Goal: Task Accomplishment & Management: Manage account settings

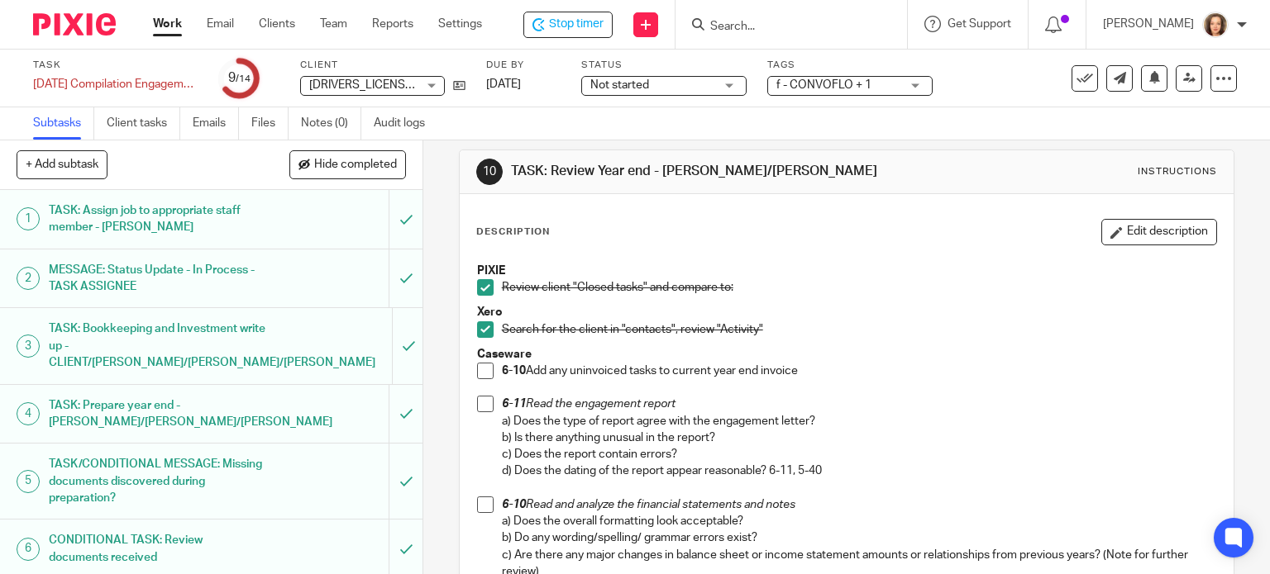
scroll to position [20, 0]
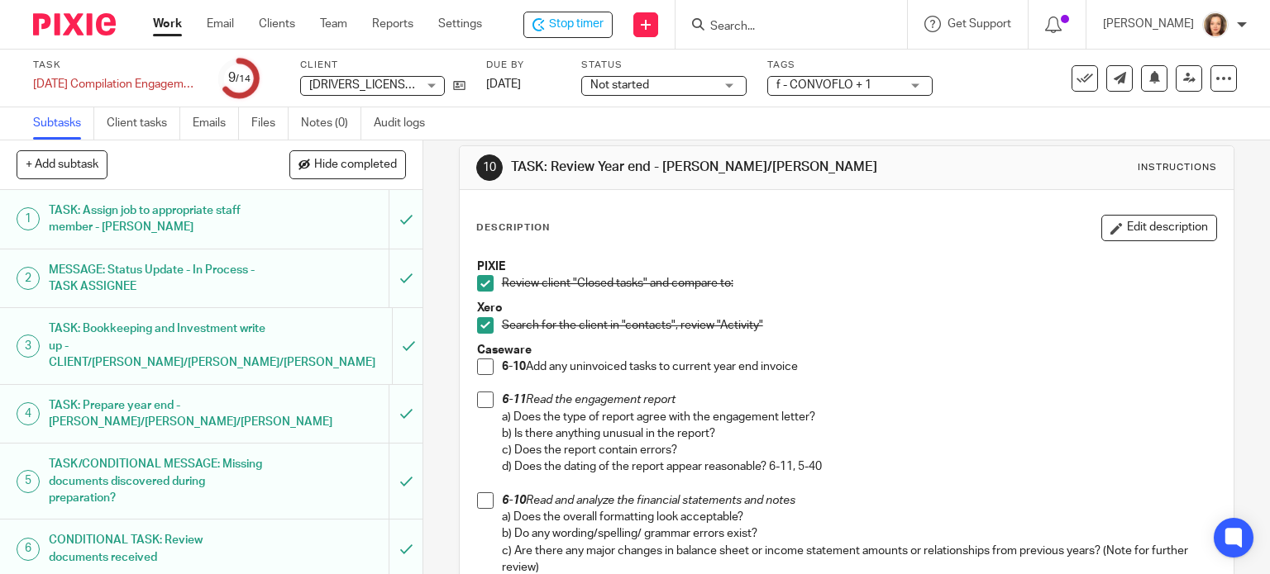
click at [484, 363] on span at bounding box center [485, 367] width 17 height 17
click at [479, 403] on span at bounding box center [485, 400] width 17 height 17
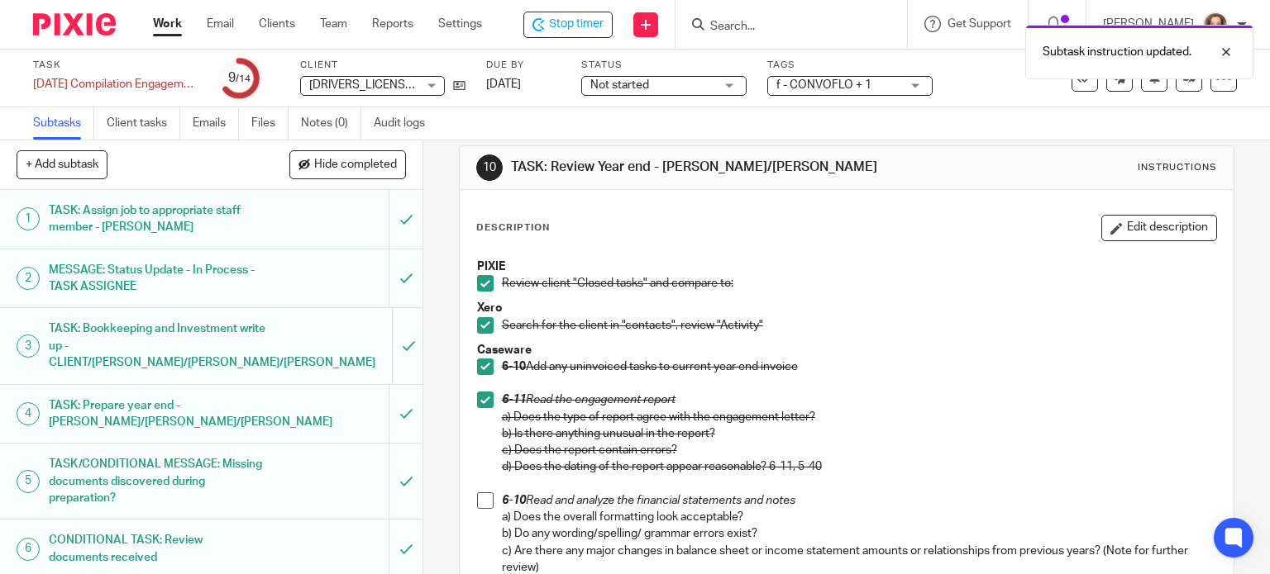
click at [482, 494] on span at bounding box center [485, 501] width 17 height 17
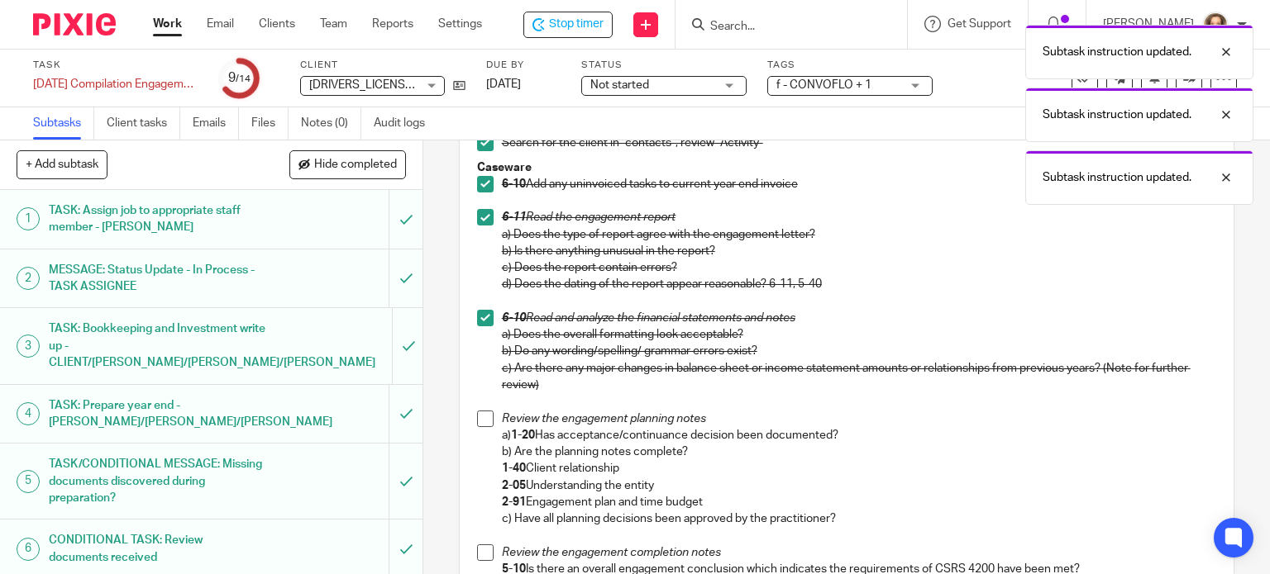
scroll to position [372, 0]
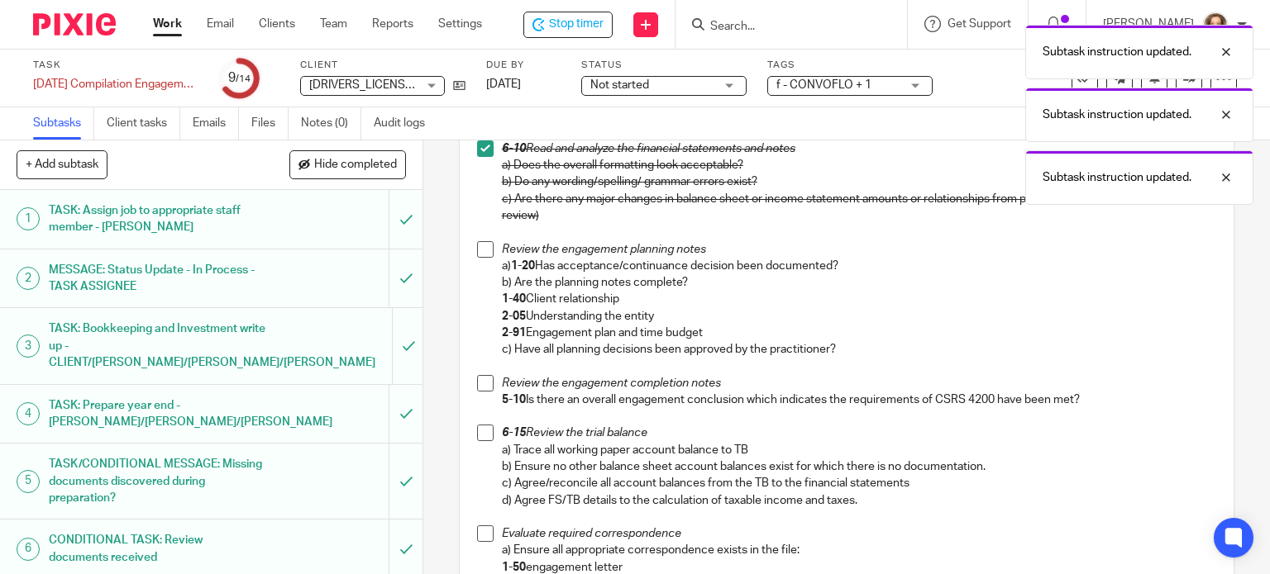
click at [478, 245] on span at bounding box center [485, 249] width 17 height 17
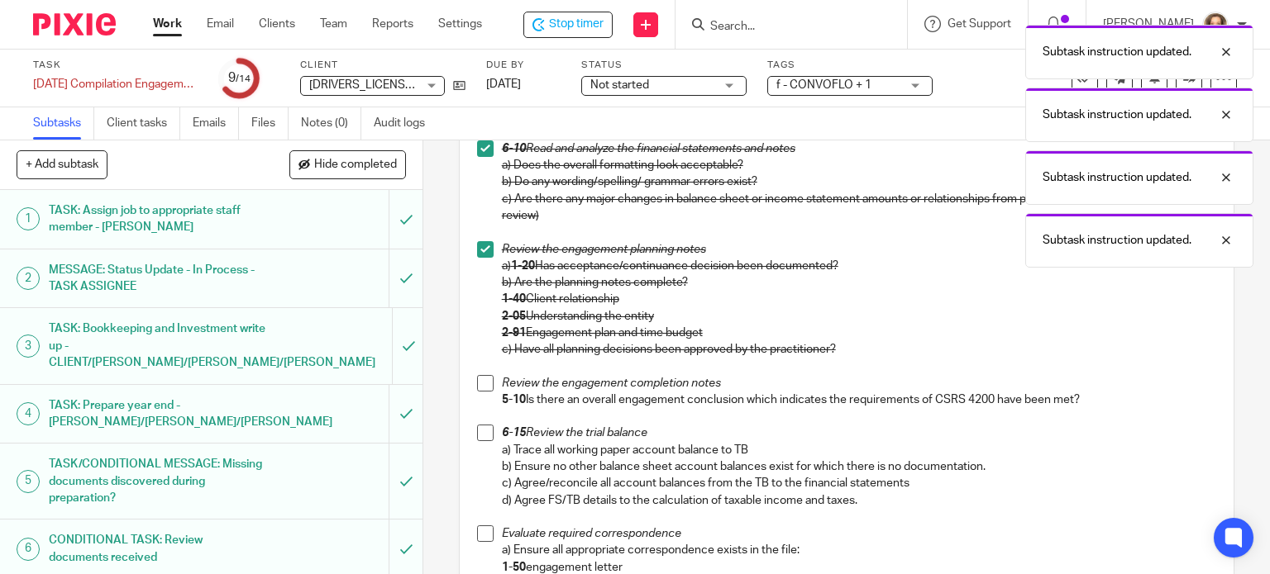
click at [480, 386] on span at bounding box center [485, 383] width 17 height 17
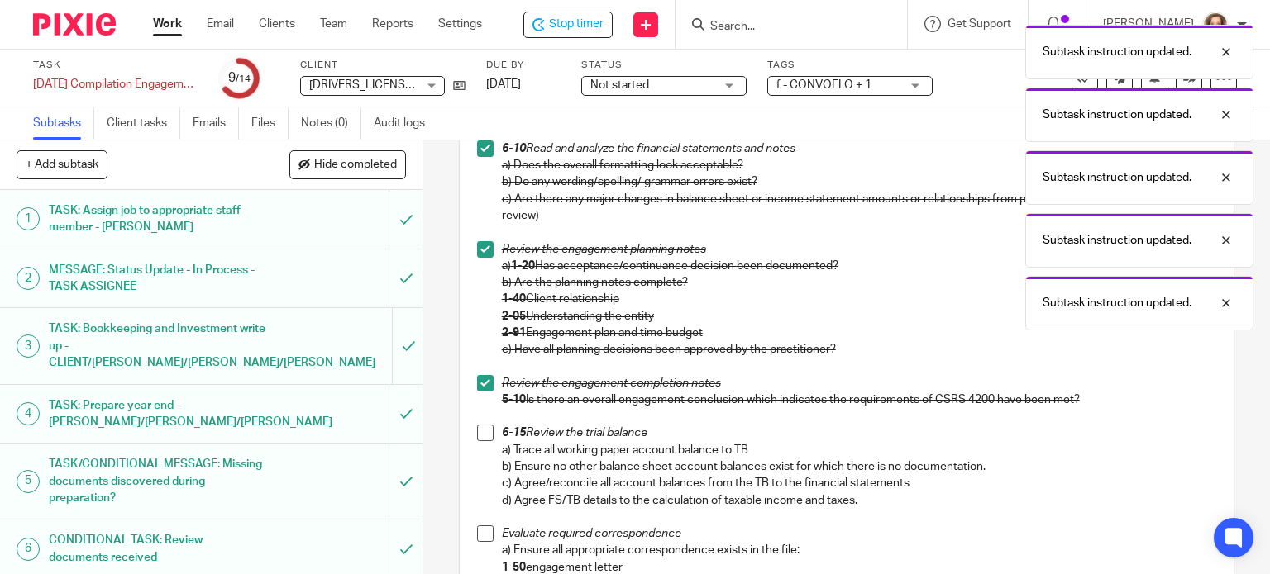
click at [483, 436] on span at bounding box center [485, 433] width 17 height 17
click at [479, 535] on span at bounding box center [485, 534] width 17 height 17
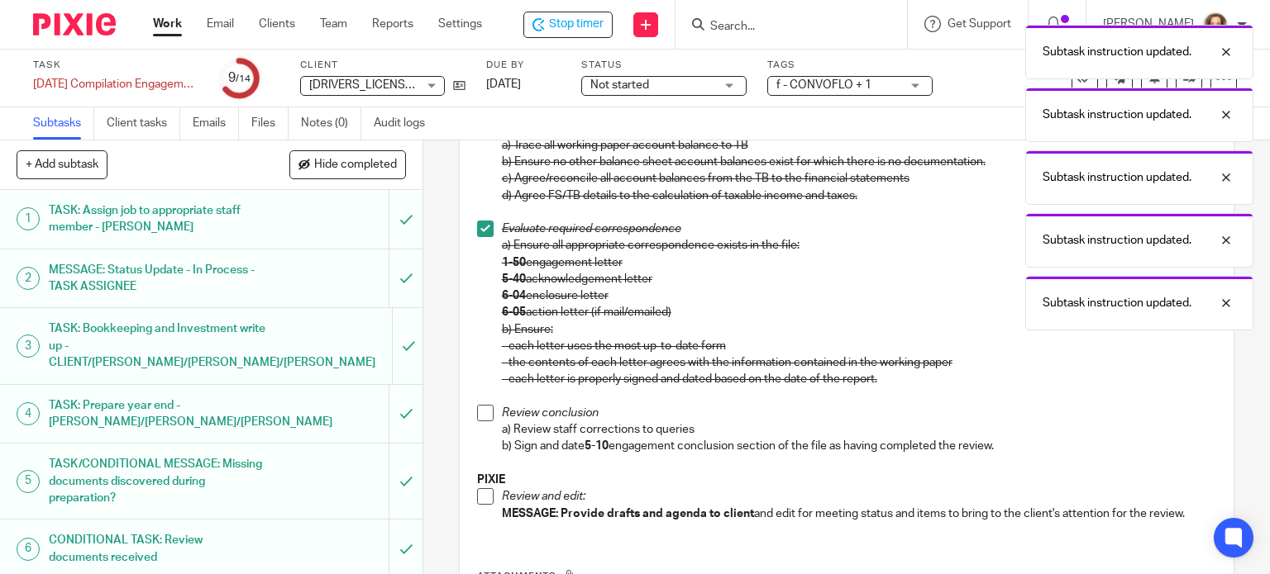
scroll to position [641, 0]
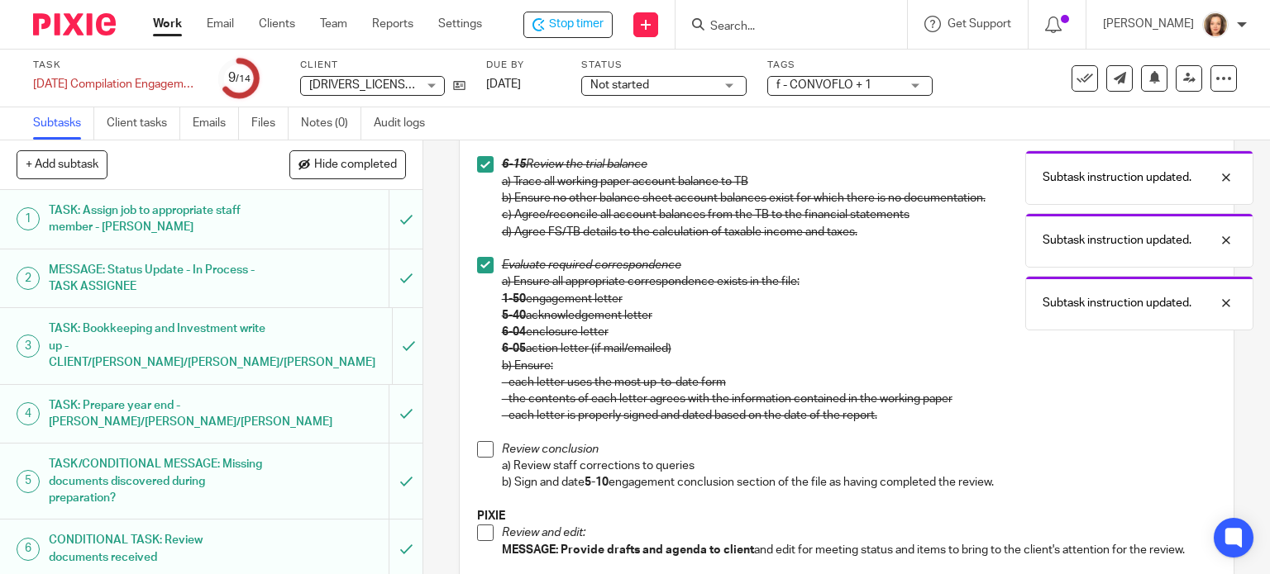
click at [481, 455] on span at bounding box center [485, 449] width 17 height 17
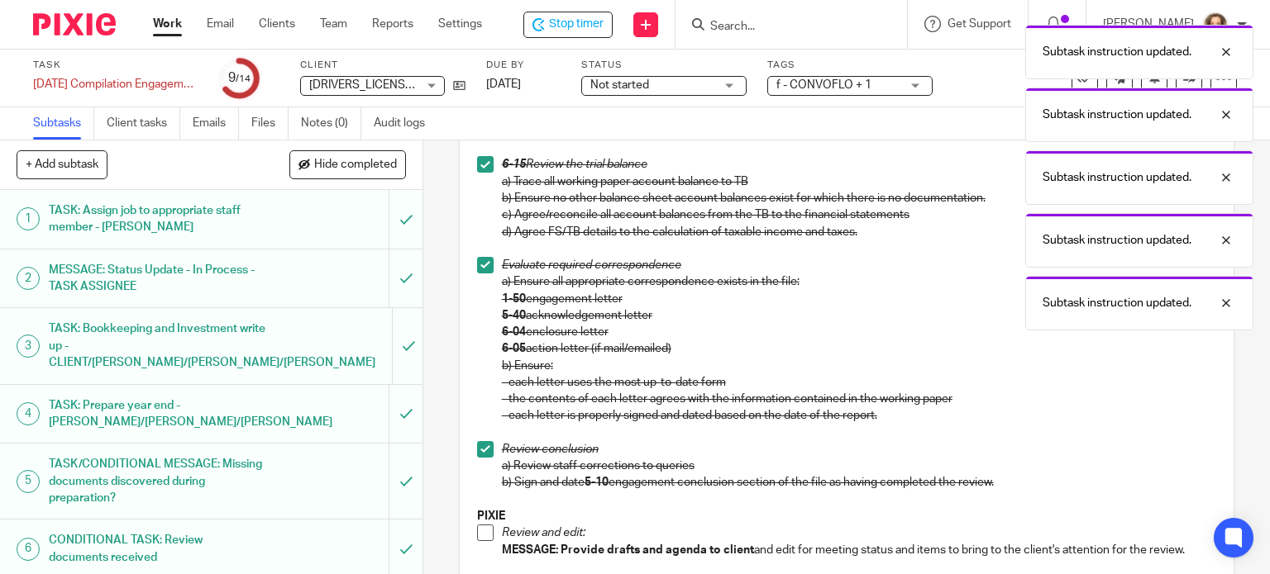
click at [479, 525] on span at bounding box center [485, 533] width 17 height 17
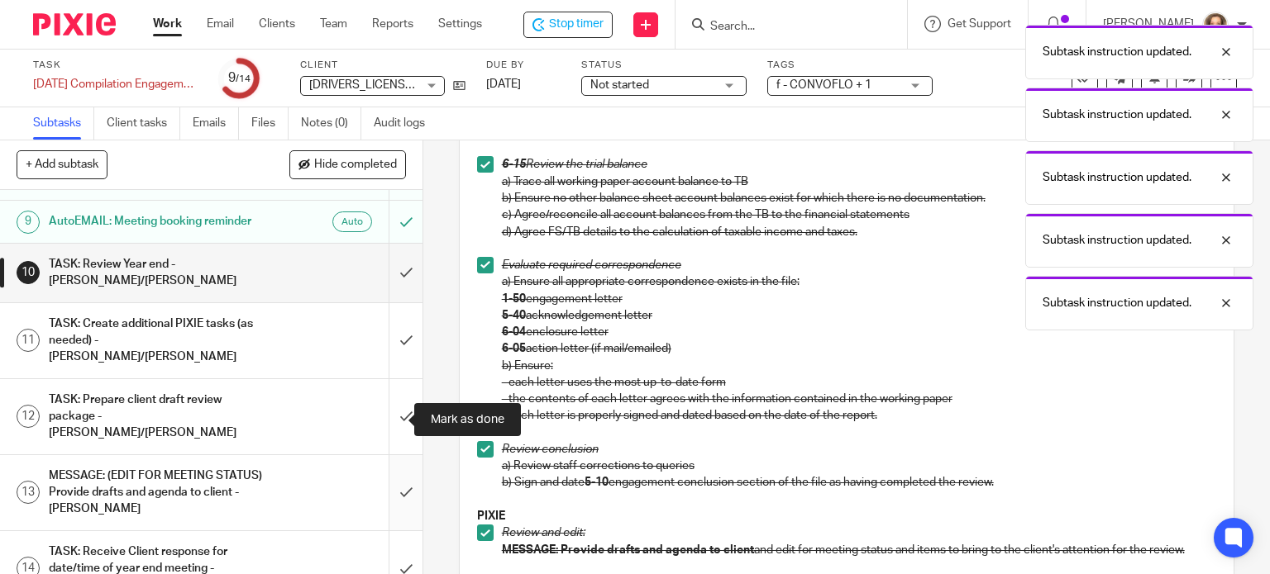
scroll to position [510, 0]
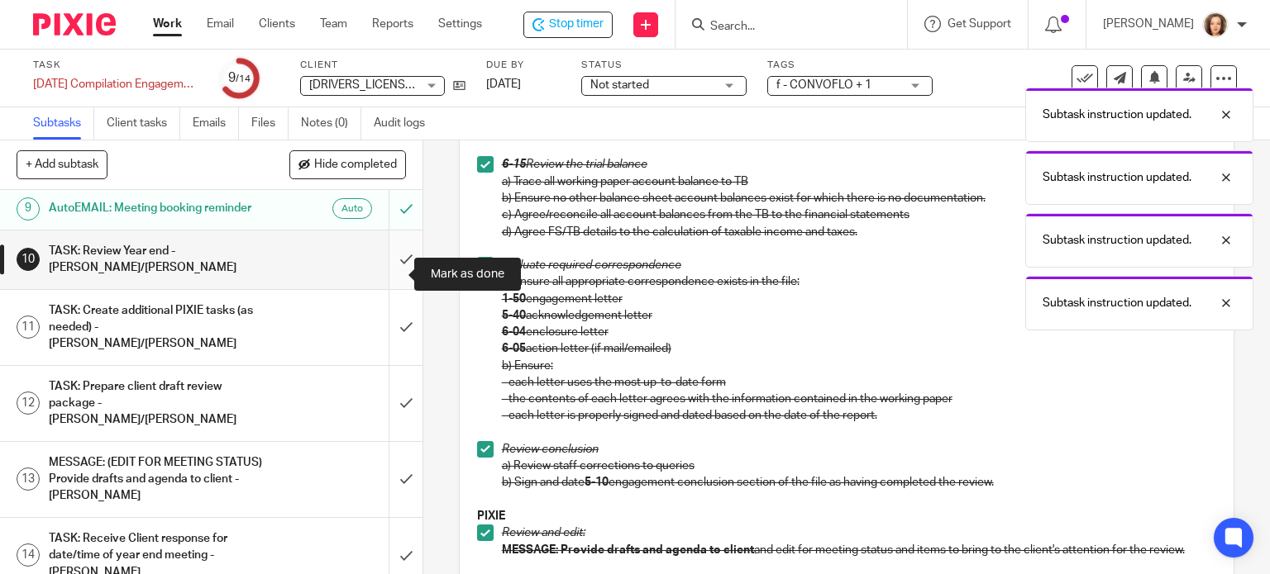
click at [391, 269] on input "submit" at bounding box center [211, 260] width 422 height 59
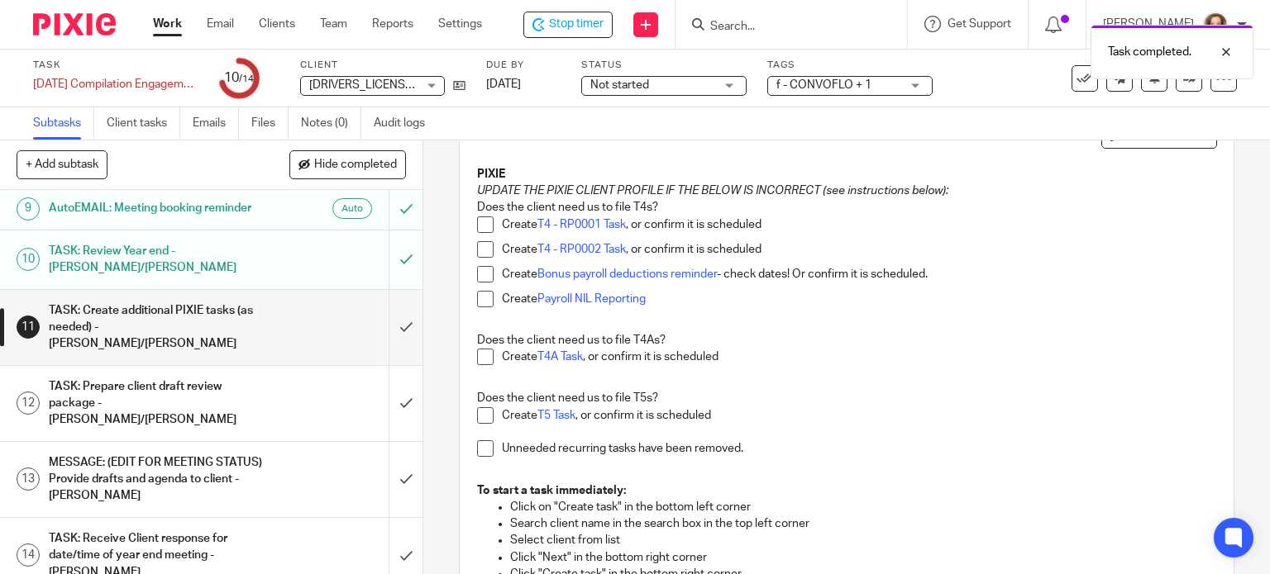
scroll to position [124, 0]
click at [558, 411] on link "T5 Task" at bounding box center [556, 414] width 38 height 12
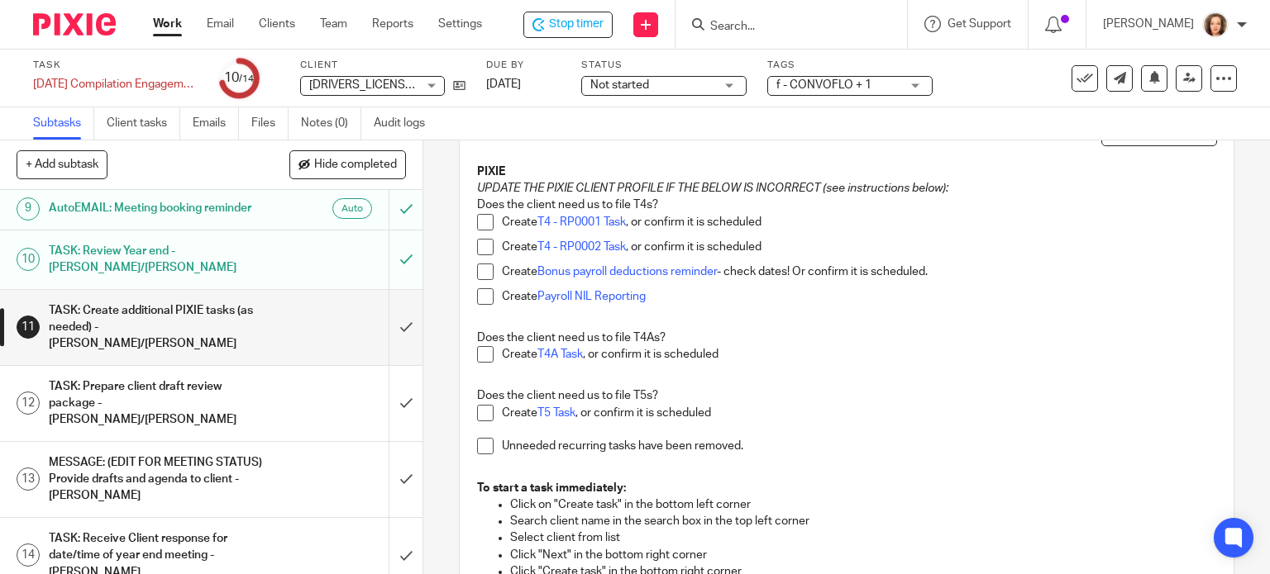
click at [479, 222] on span at bounding box center [485, 222] width 17 height 17
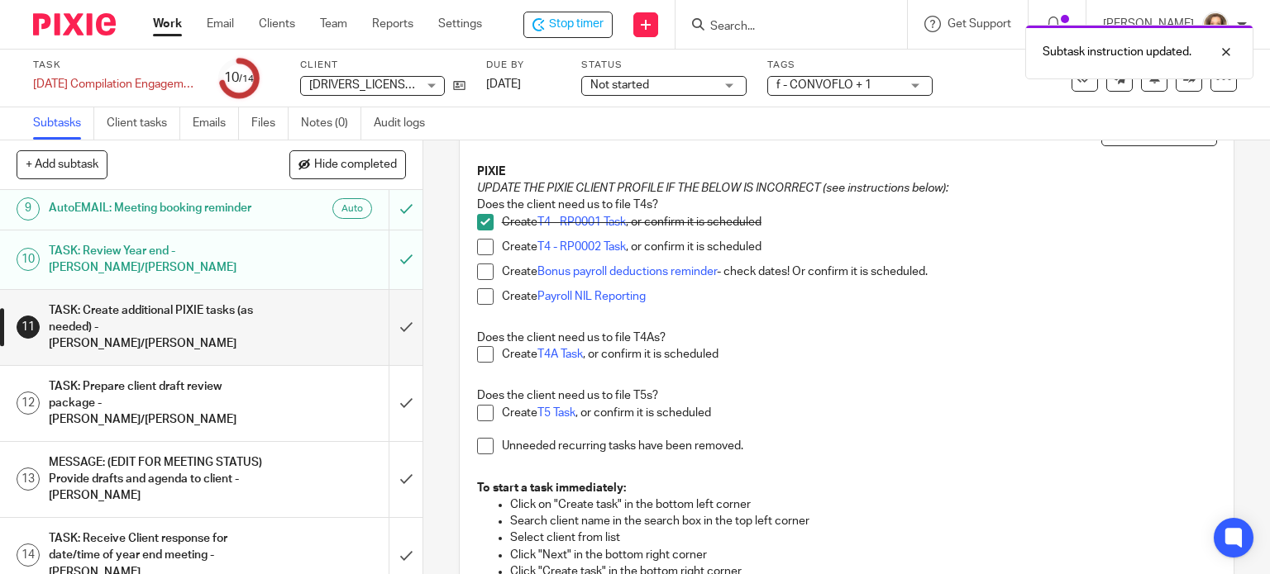
click at [479, 412] on span at bounding box center [485, 413] width 17 height 17
click at [483, 443] on span at bounding box center [485, 446] width 17 height 17
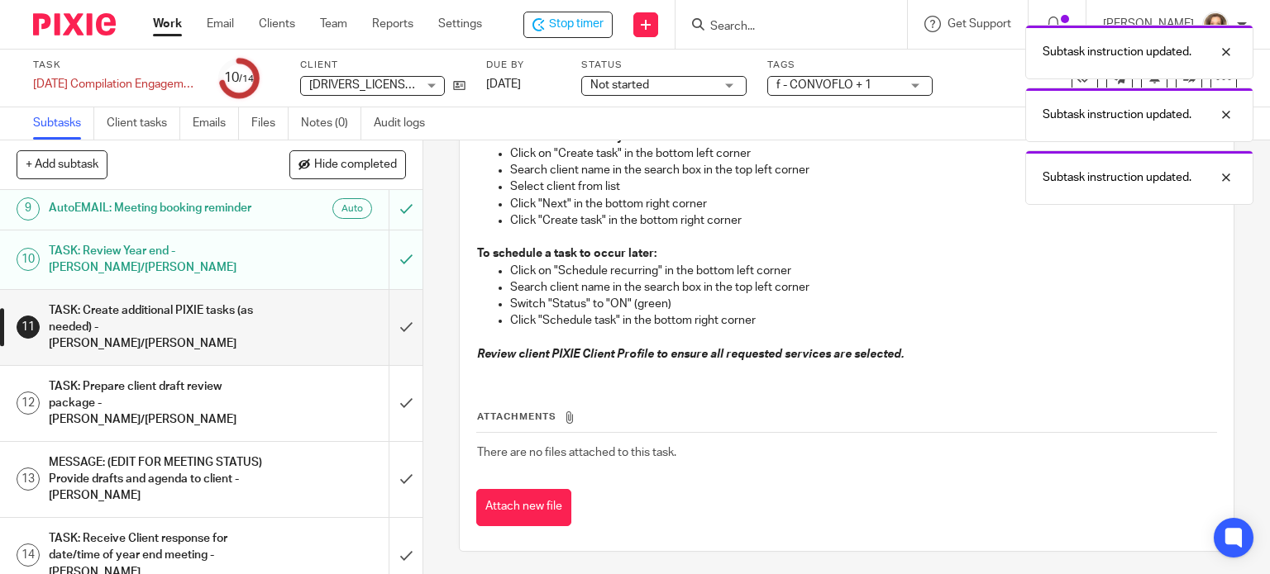
scroll to position [476, 0]
click at [388, 331] on input "submit" at bounding box center [211, 327] width 422 height 75
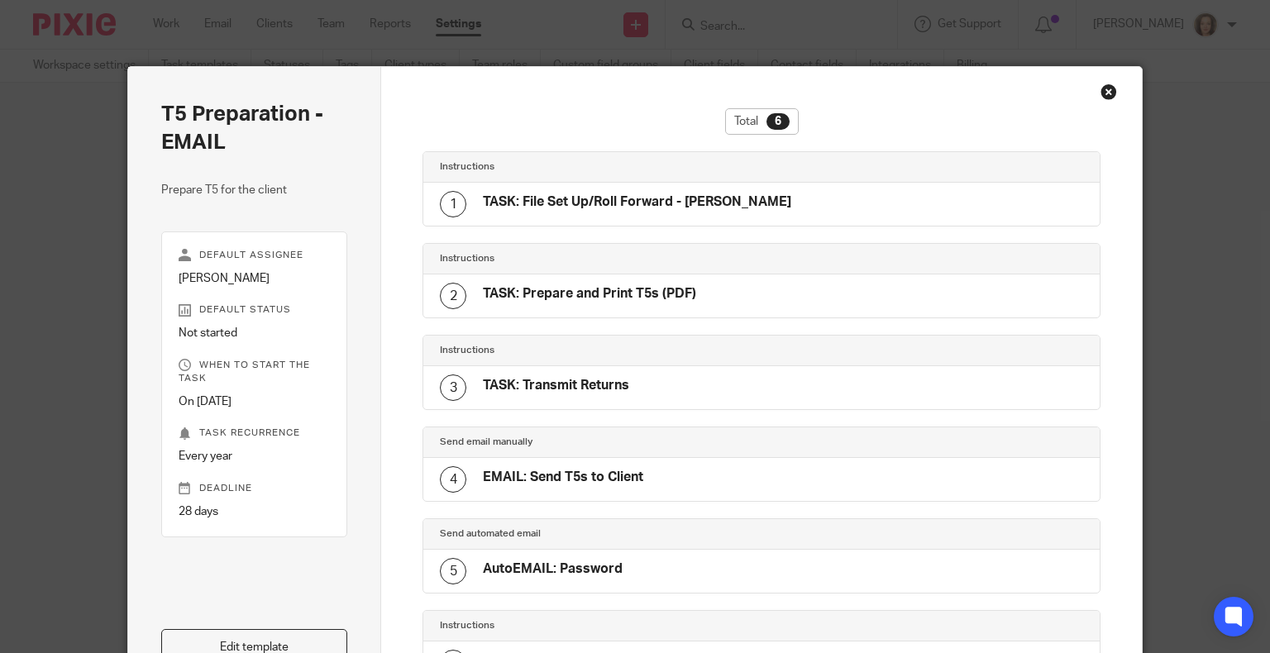
scroll to position [7, 0]
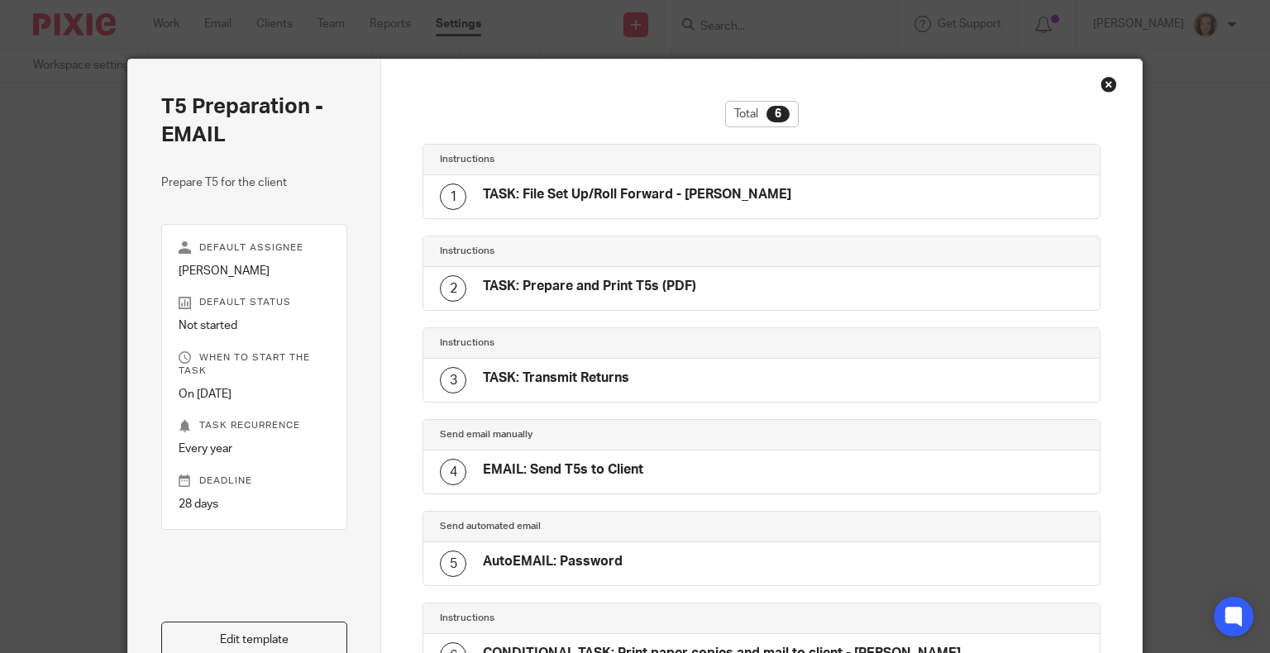
click at [1100, 86] on div "Close this dialog window" at bounding box center [1108, 84] width 17 height 17
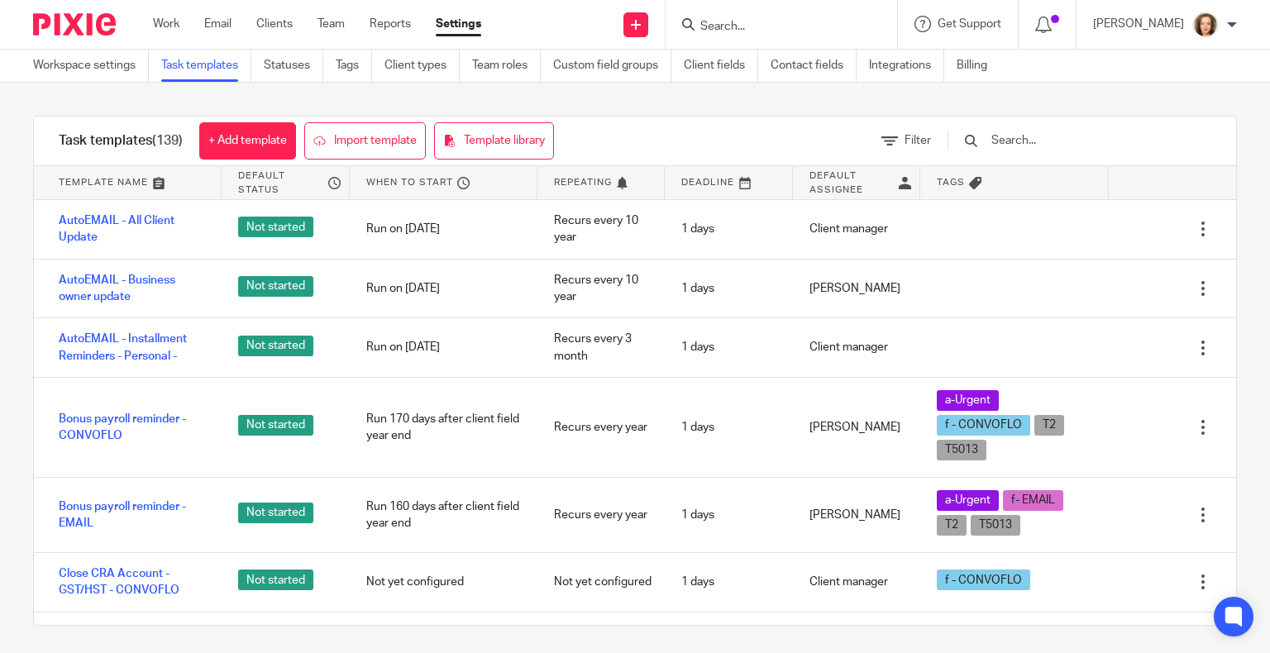
click at [806, 25] on input "Search" at bounding box center [772, 27] width 149 height 15
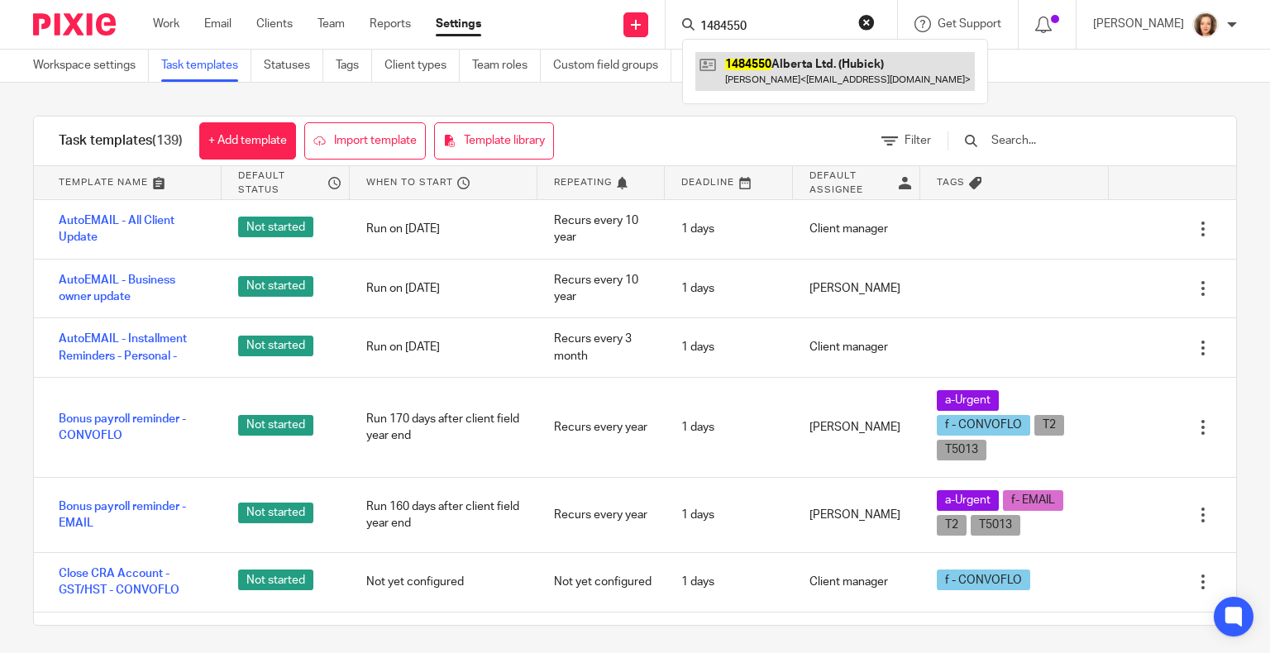
type input "1484550"
click at [833, 79] on link at bounding box center [834, 71] width 279 height 38
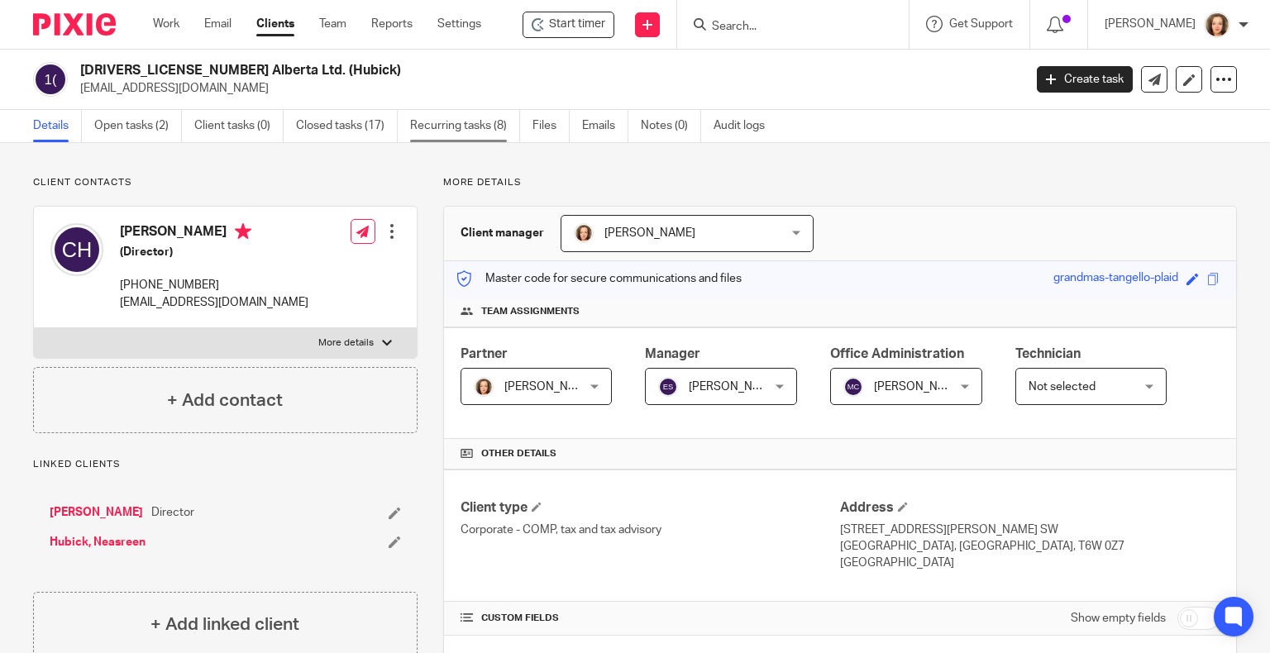
click at [462, 118] on link "Recurring tasks (8)" at bounding box center [465, 126] width 110 height 32
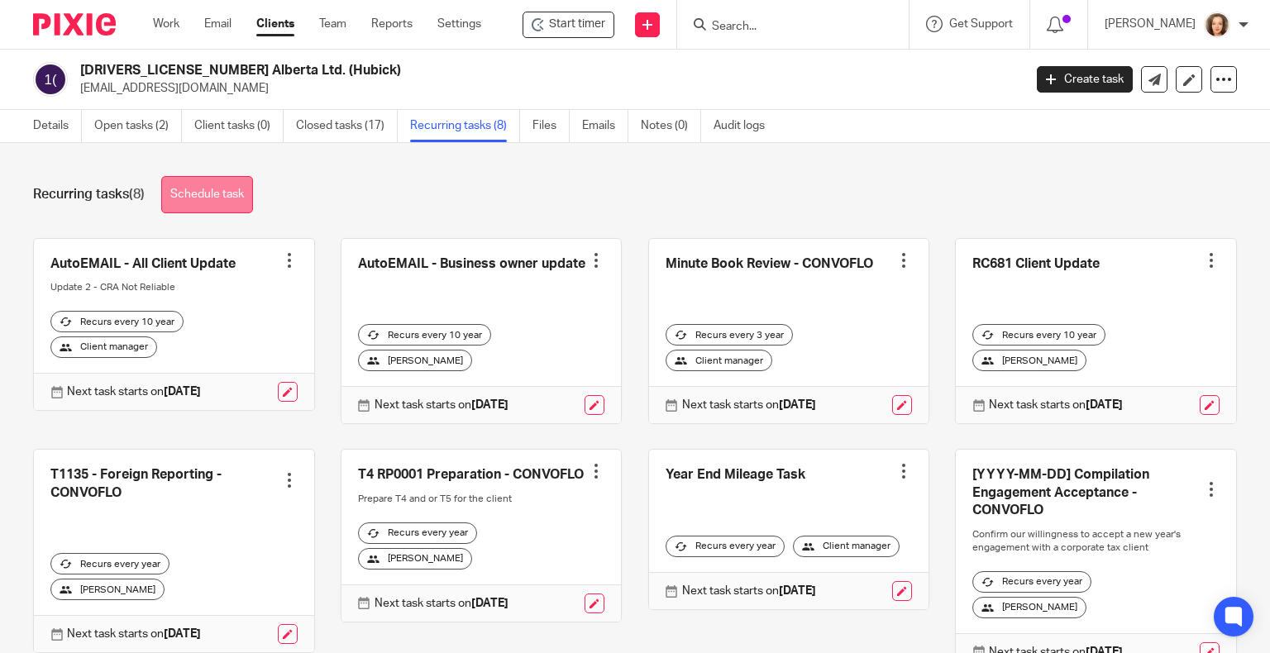
click at [210, 188] on link "Schedule task" at bounding box center [207, 194] width 92 height 37
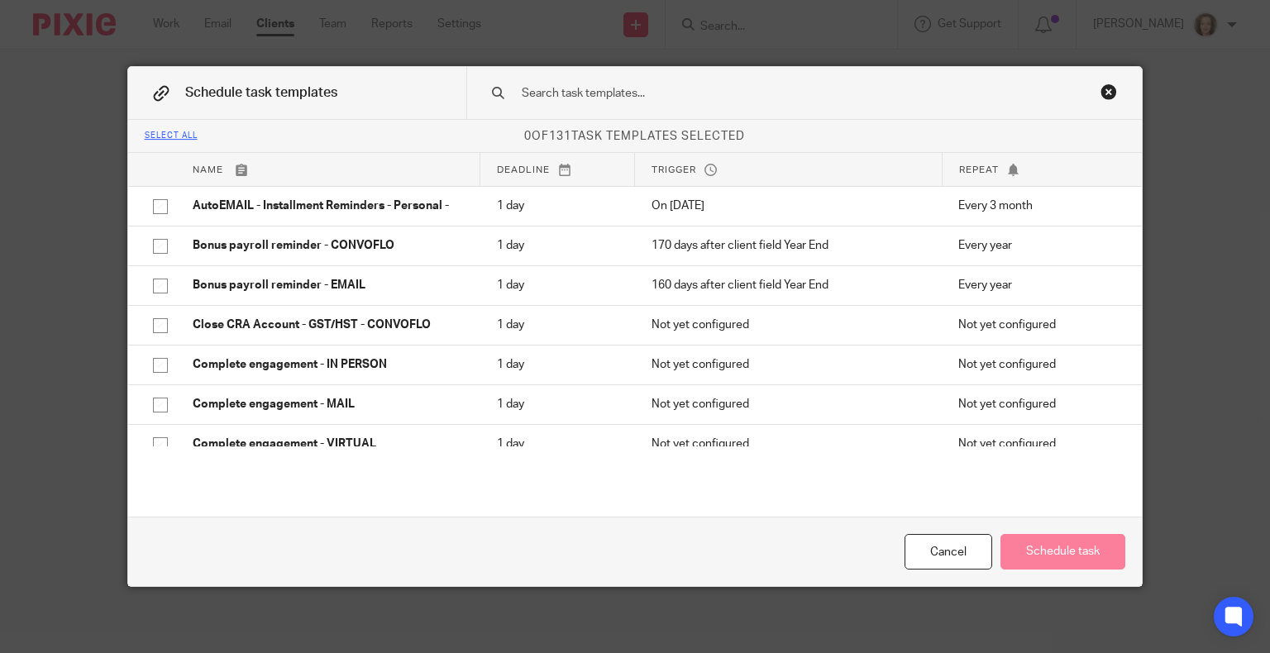
click at [873, 105] on div at bounding box center [804, 93] width 676 height 52
click at [865, 98] on input "text" at bounding box center [781, 93] width 522 height 18
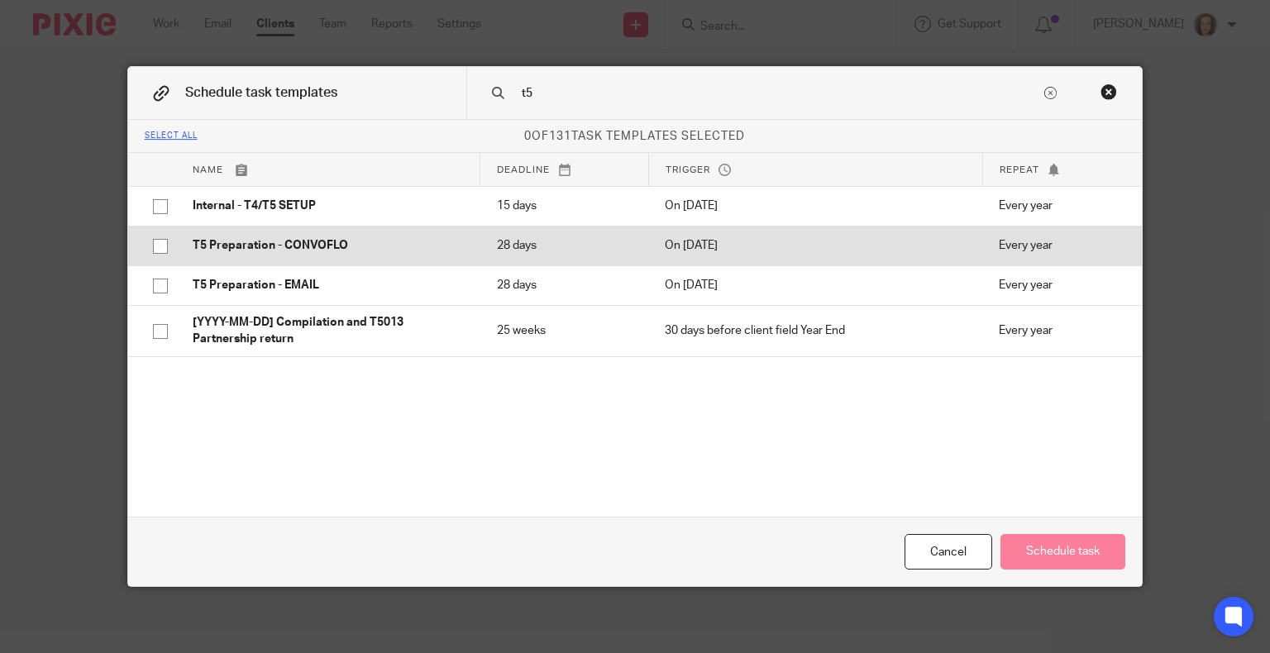
type input "t5"
click at [150, 246] on input "checkbox" at bounding box center [160, 246] width 31 height 31
checkbox input "true"
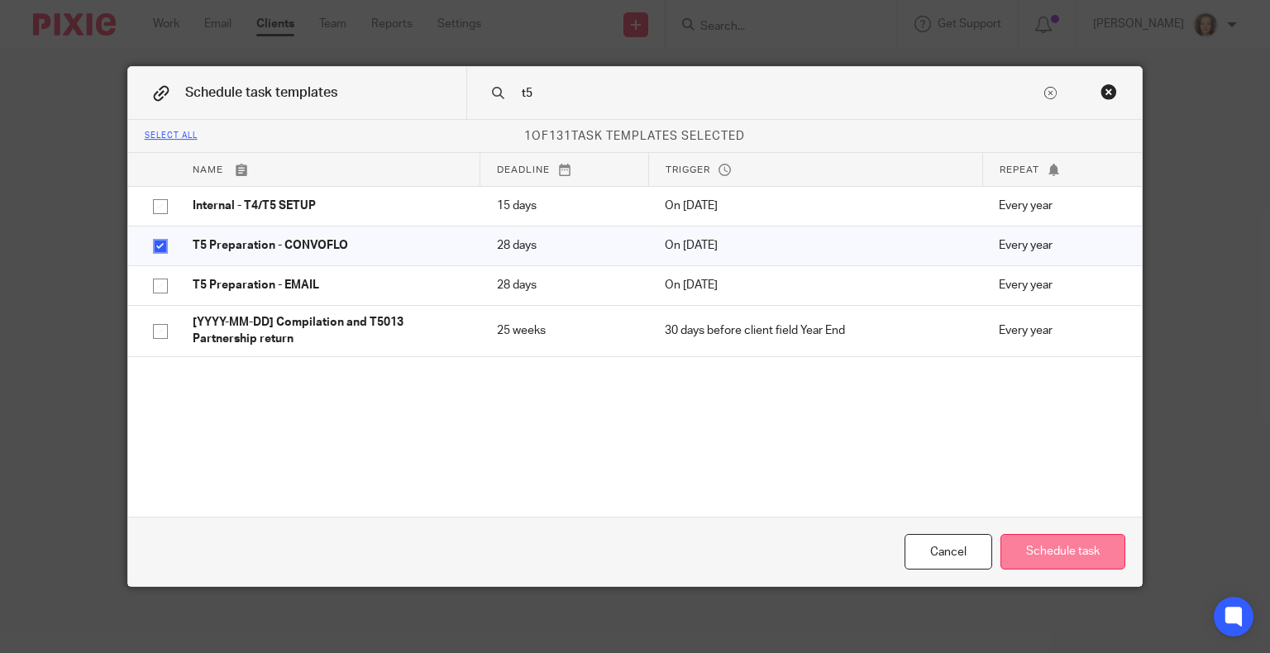
click at [1045, 557] on button "Schedule task" at bounding box center [1062, 552] width 125 height 36
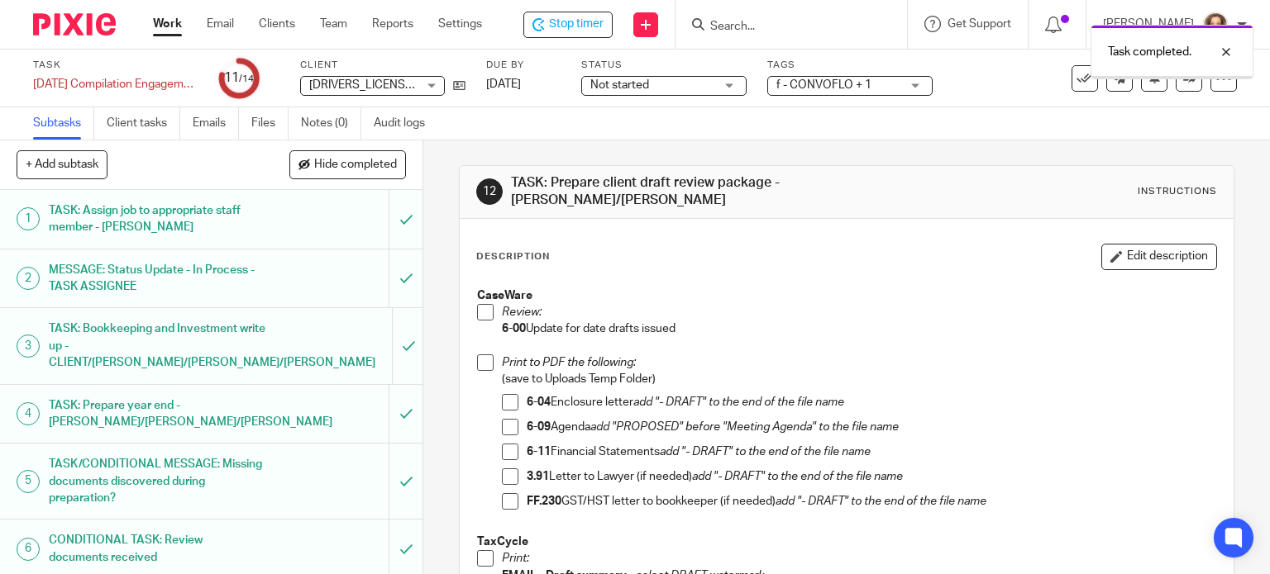
click at [483, 312] on span at bounding box center [485, 312] width 17 height 17
click at [503, 403] on span at bounding box center [510, 402] width 17 height 17
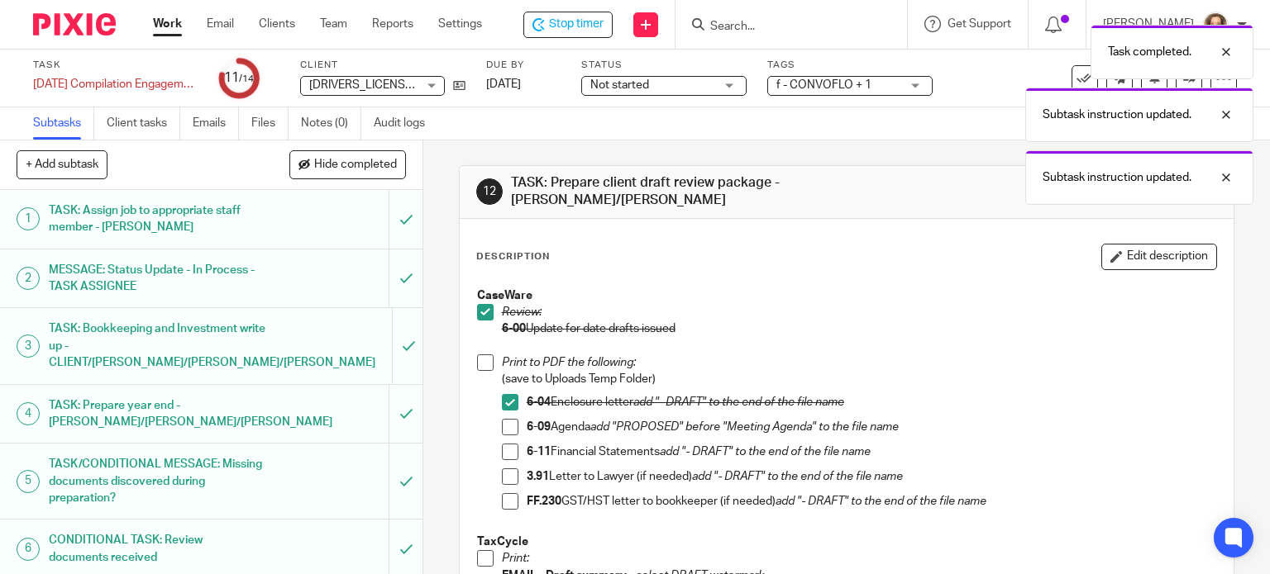
click at [508, 455] on span at bounding box center [510, 452] width 17 height 17
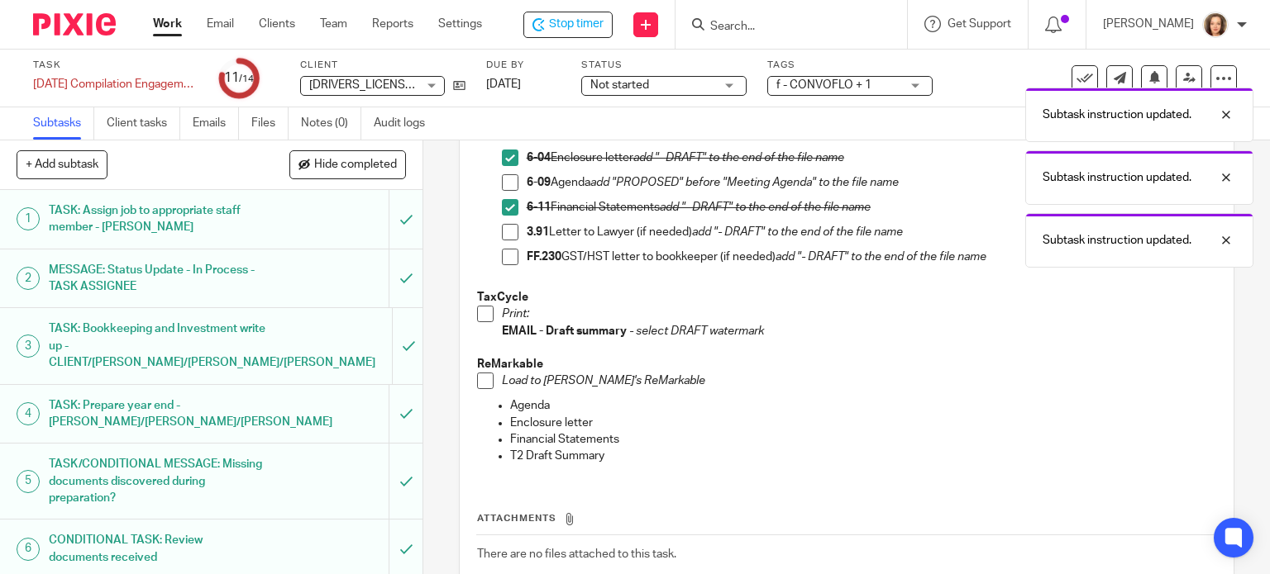
scroll to position [248, 0]
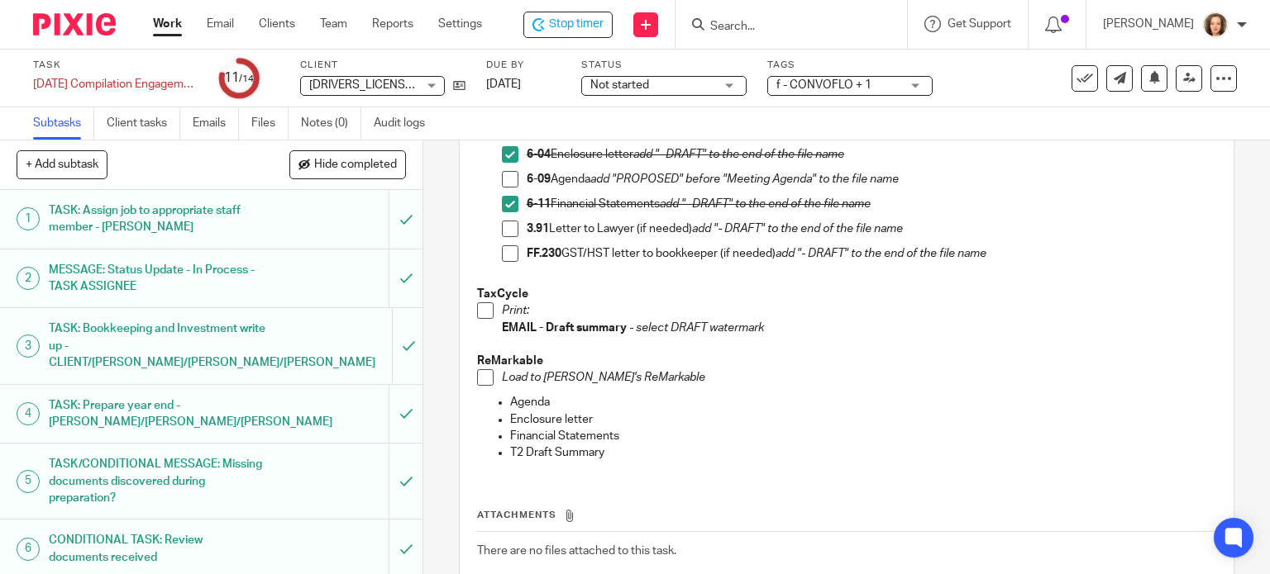
click at [481, 309] on span at bounding box center [485, 311] width 17 height 17
click at [460, 88] on icon at bounding box center [459, 85] width 12 height 12
click at [705, 283] on div "Print to PDF the following: (save to Uploads Temp Folder) 6-04 Enclosure letter…" at bounding box center [859, 196] width 715 height 179
drag, startPoint x: 479, startPoint y: 377, endPoint x: 363, endPoint y: 338, distance: 122.9
click at [479, 377] on span at bounding box center [485, 377] width 17 height 17
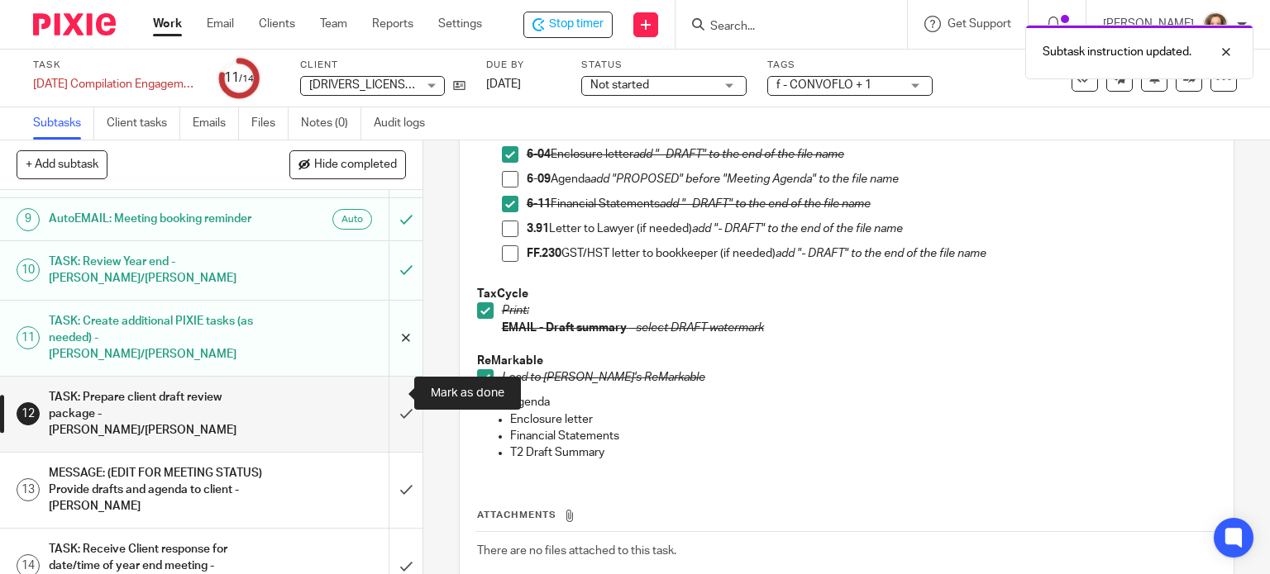
scroll to position [510, 0]
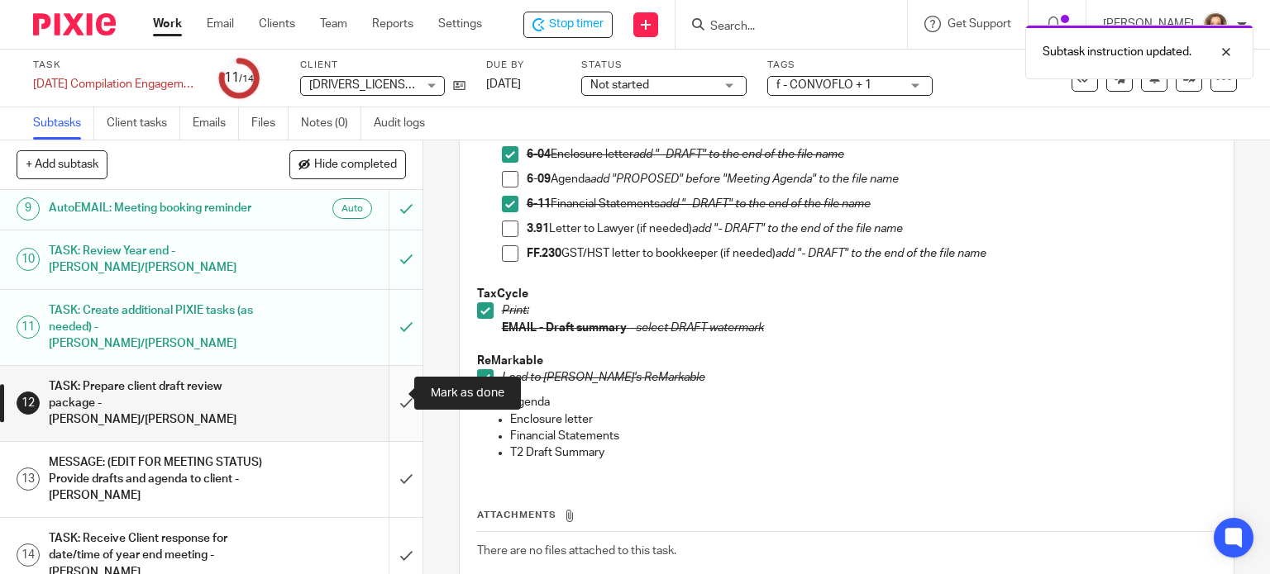
click at [391, 389] on input "submit" at bounding box center [211, 403] width 422 height 75
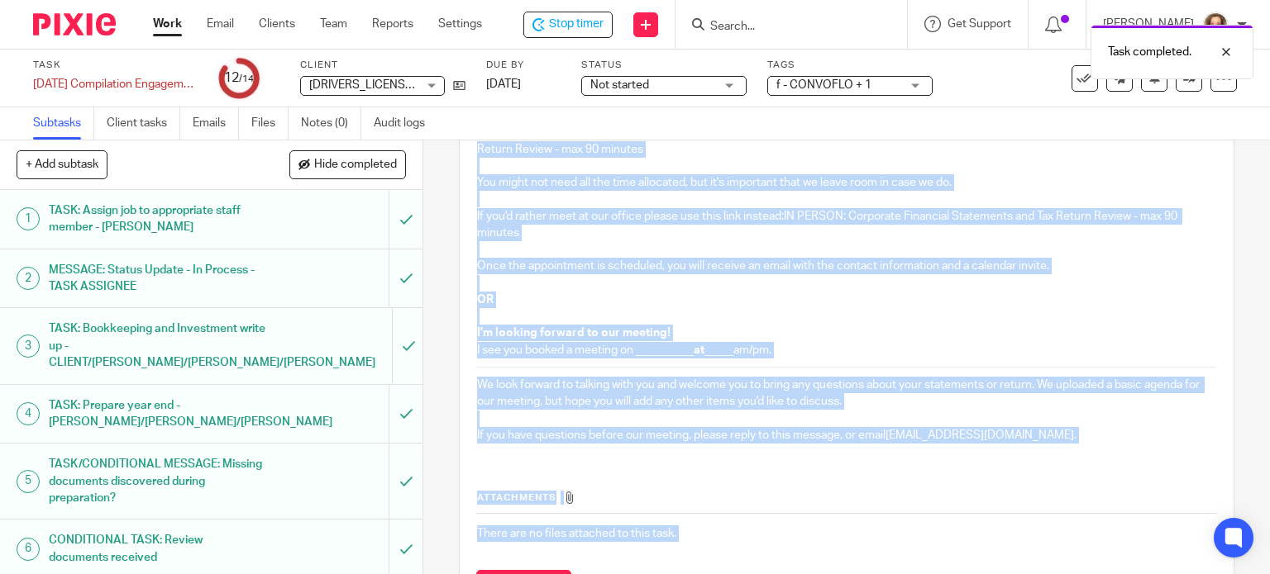
scroll to position [616, 0]
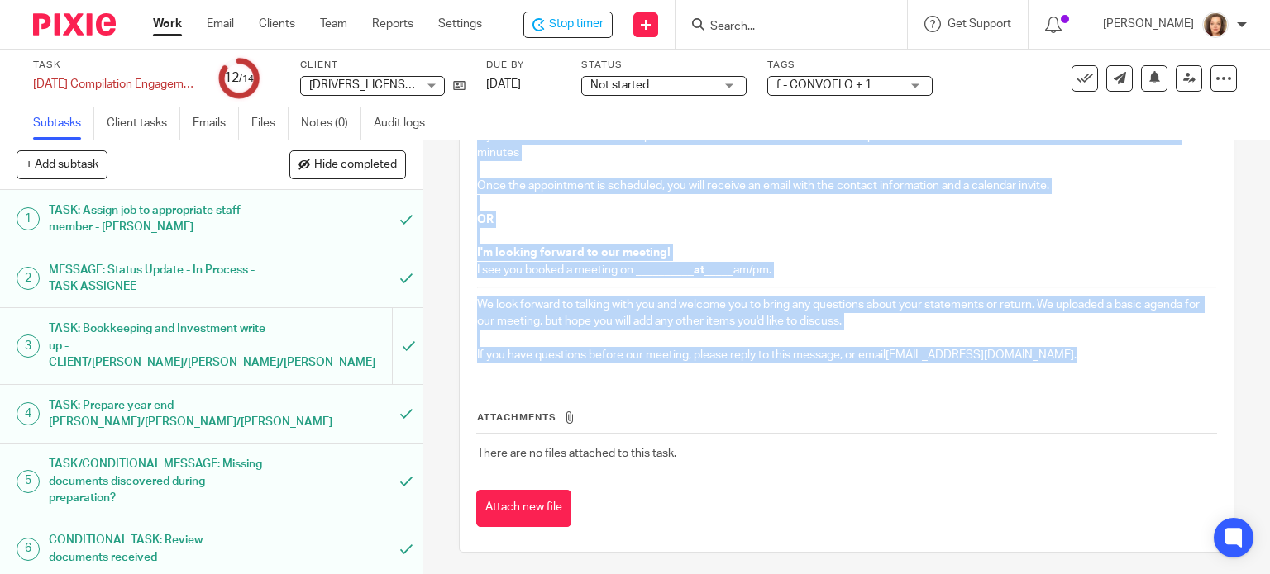
drag, startPoint x: 526, startPoint y: 360, endPoint x: 1067, endPoint y: 367, distance: 541.4
click at [1067, 367] on div "Convoflo Message: Create a new message in " Firm docs shared with client/[YEAR]…" at bounding box center [847, 20] width 756 height 713
copy div "Have a quick look before our meeting! Hello! As promised! In preparation for yo…"
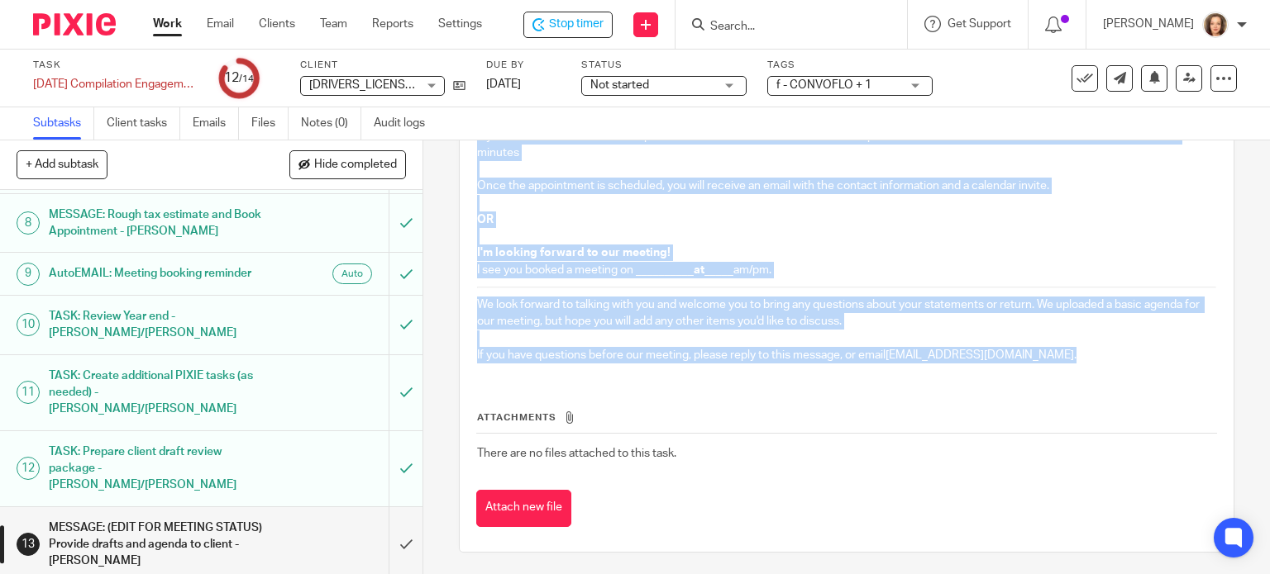
scroll to position [510, 0]
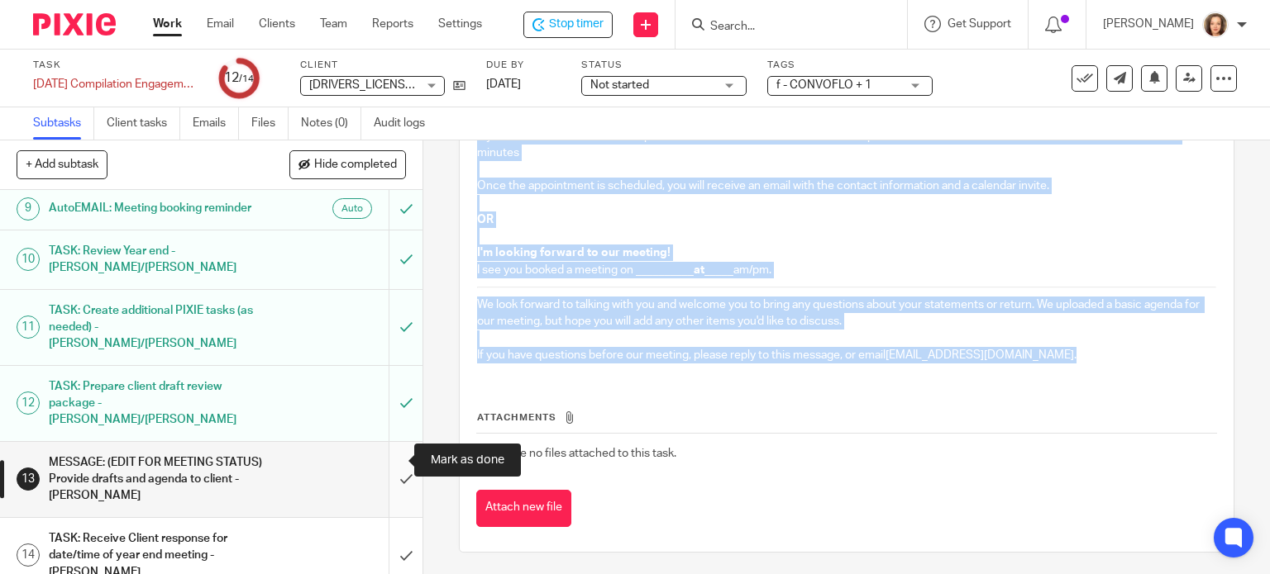
click at [381, 459] on input "submit" at bounding box center [211, 479] width 422 height 75
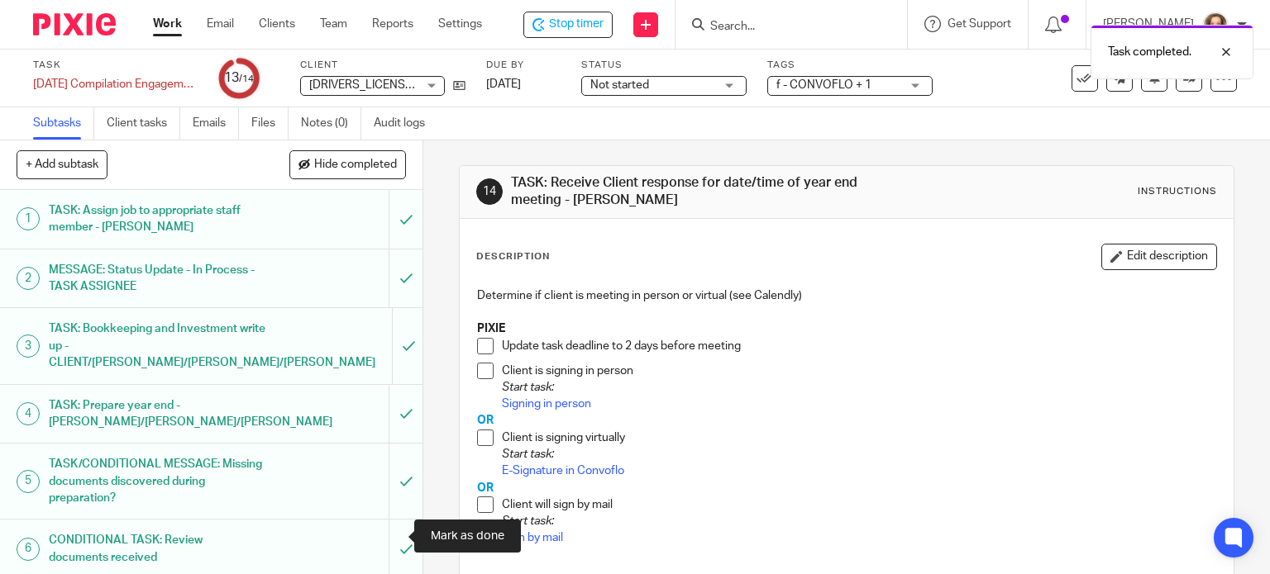
scroll to position [510, 0]
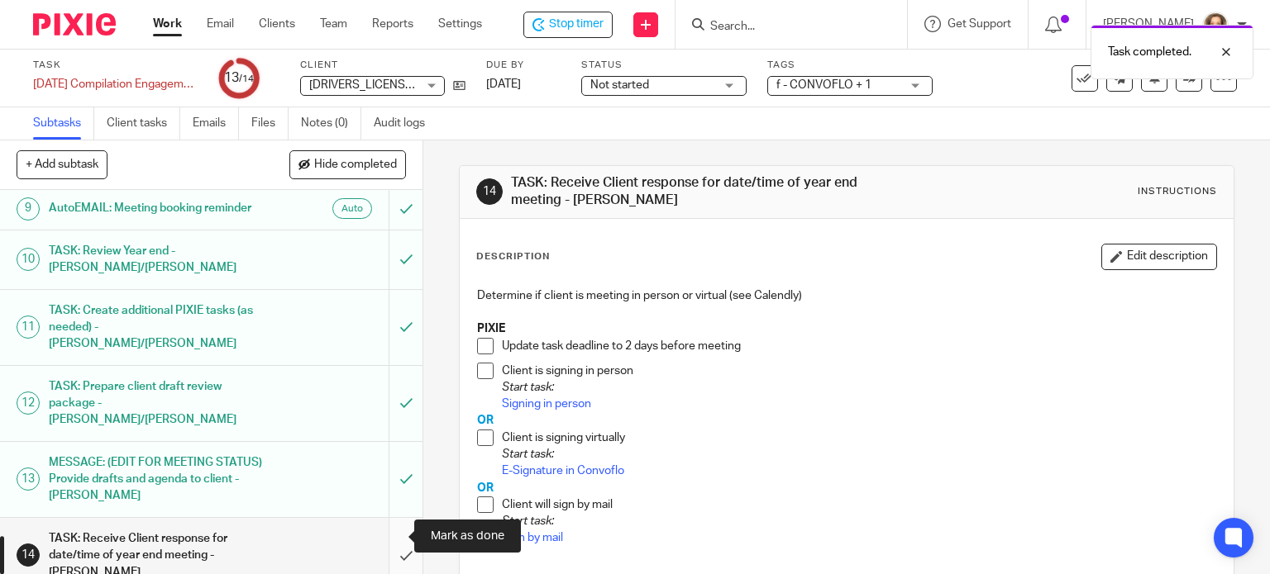
click at [380, 540] on input "submit" at bounding box center [211, 555] width 422 height 75
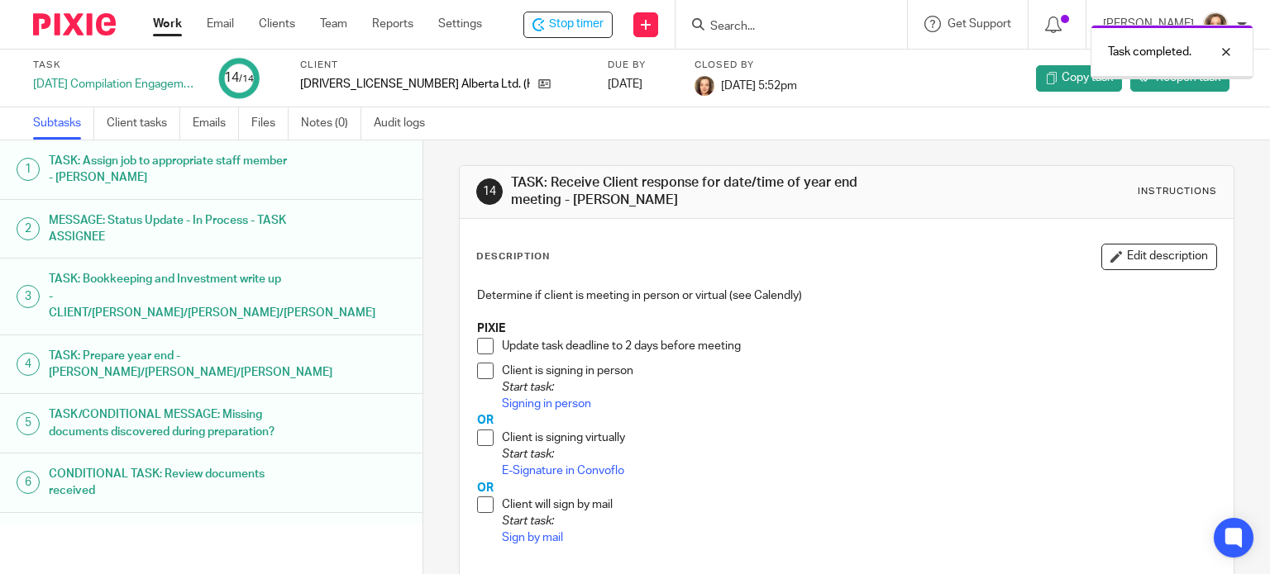
click at [608, 80] on div "[DATE]" at bounding box center [641, 84] width 66 height 17
click at [608, 84] on div "[DATE]" at bounding box center [641, 84] width 66 height 17
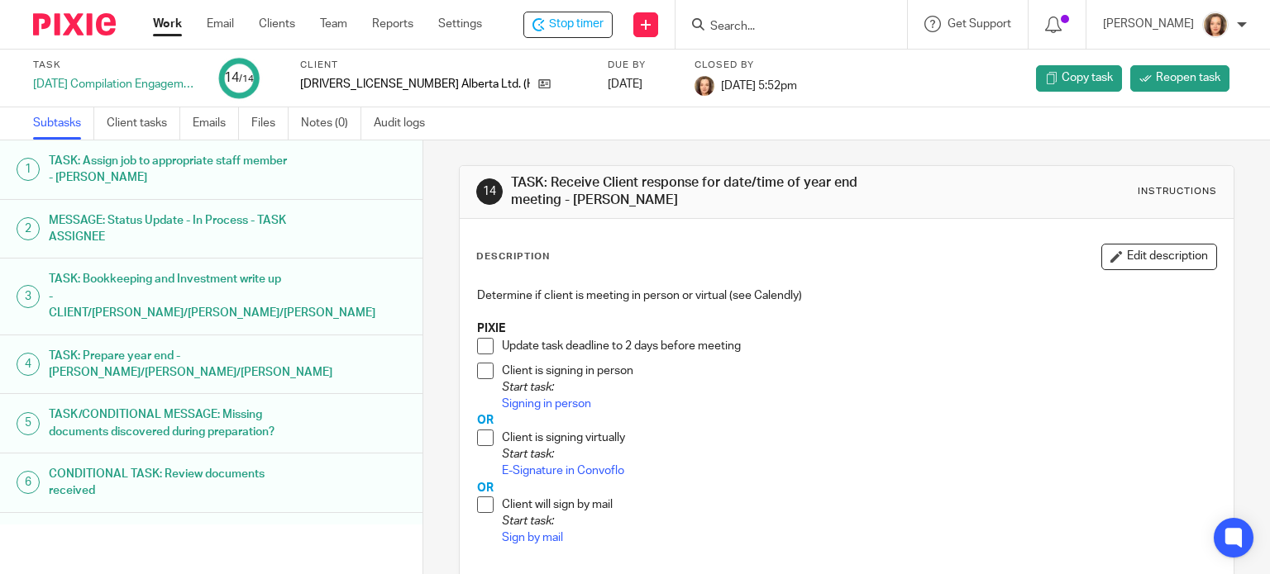
click at [477, 436] on span at bounding box center [485, 438] width 17 height 17
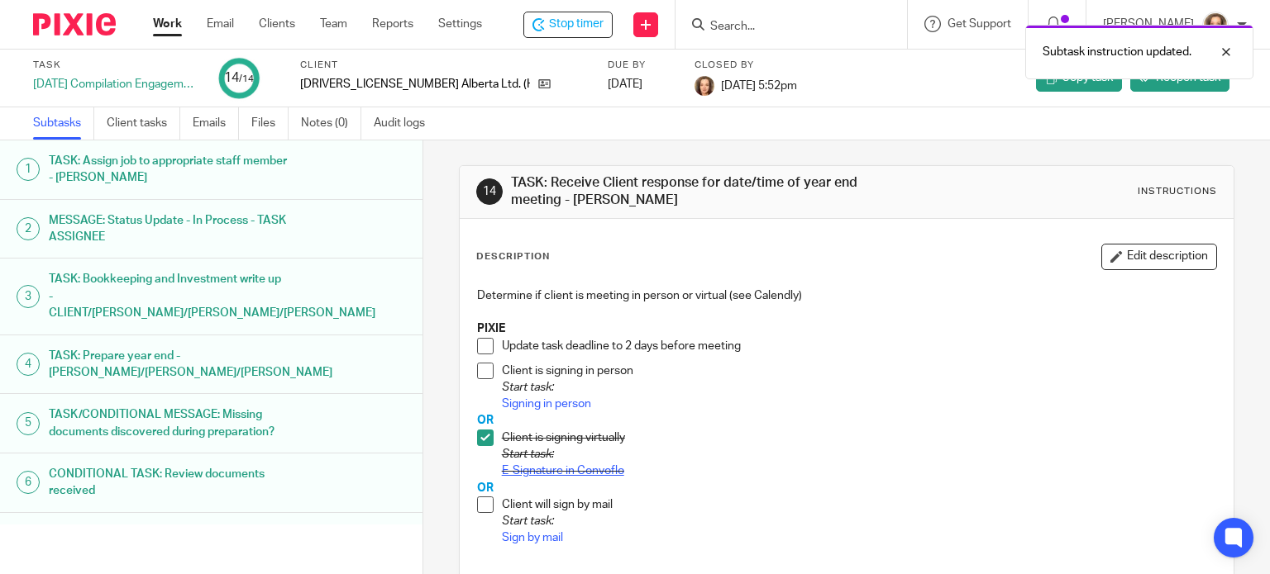
click at [546, 468] on link "E-Signature in Convoflo" at bounding box center [563, 471] width 122 height 12
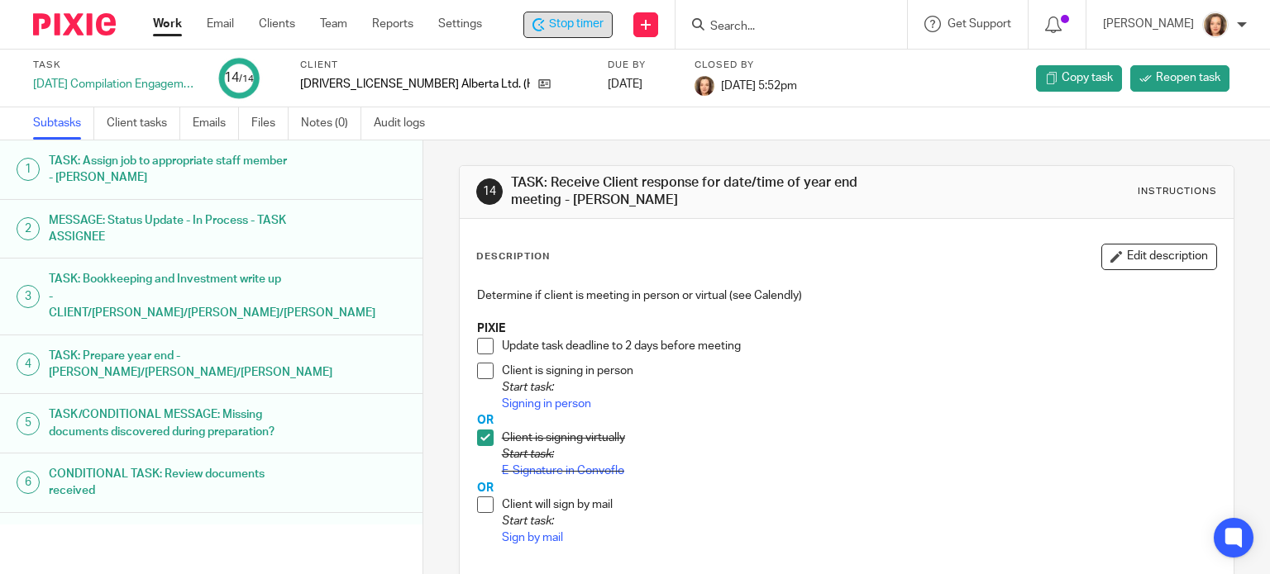
click at [572, 26] on span "Stop timer" at bounding box center [576, 24] width 55 height 17
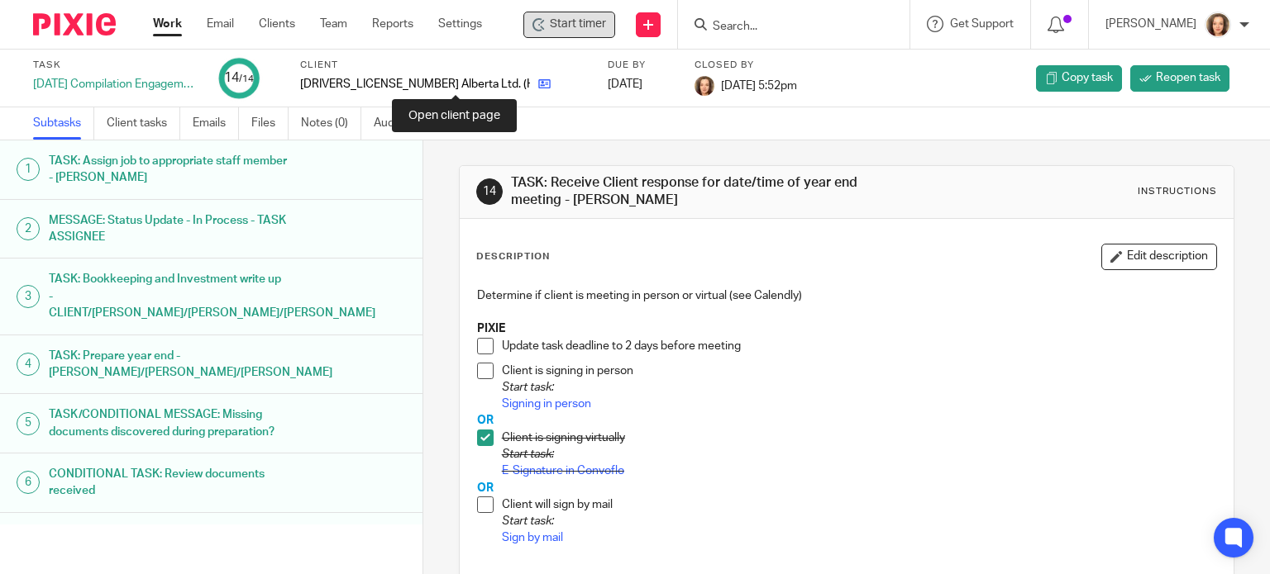
click at [538, 82] on icon at bounding box center [544, 84] width 12 height 12
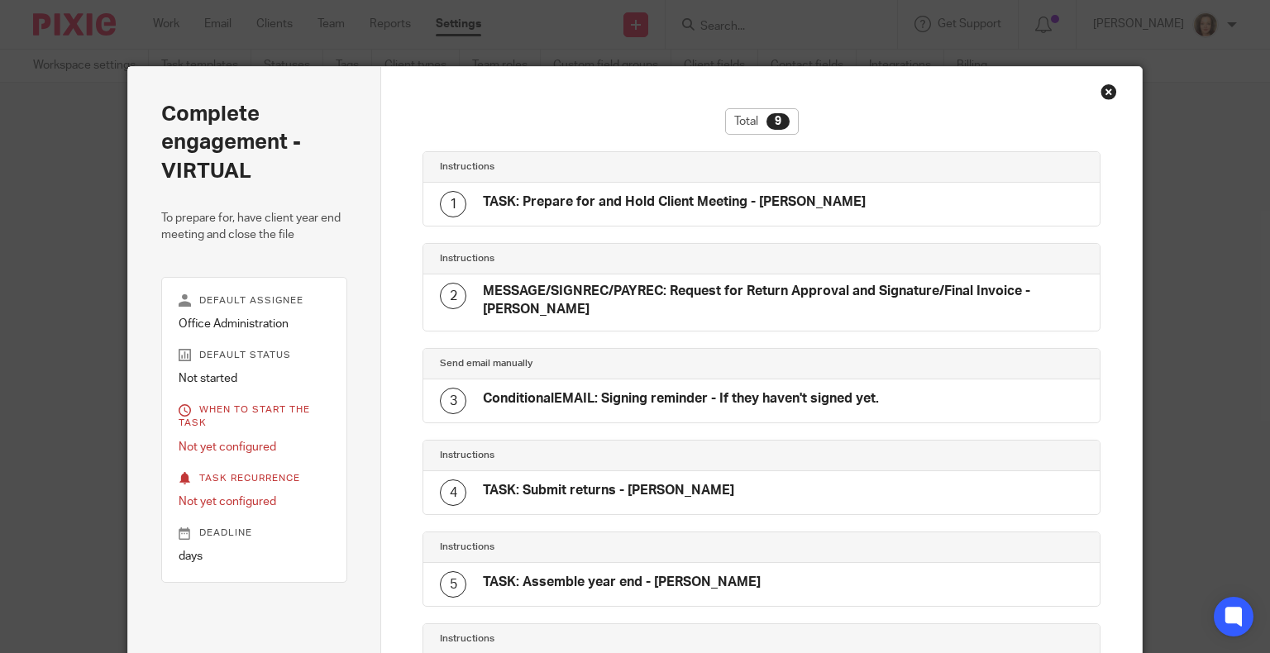
scroll to position [482, 0]
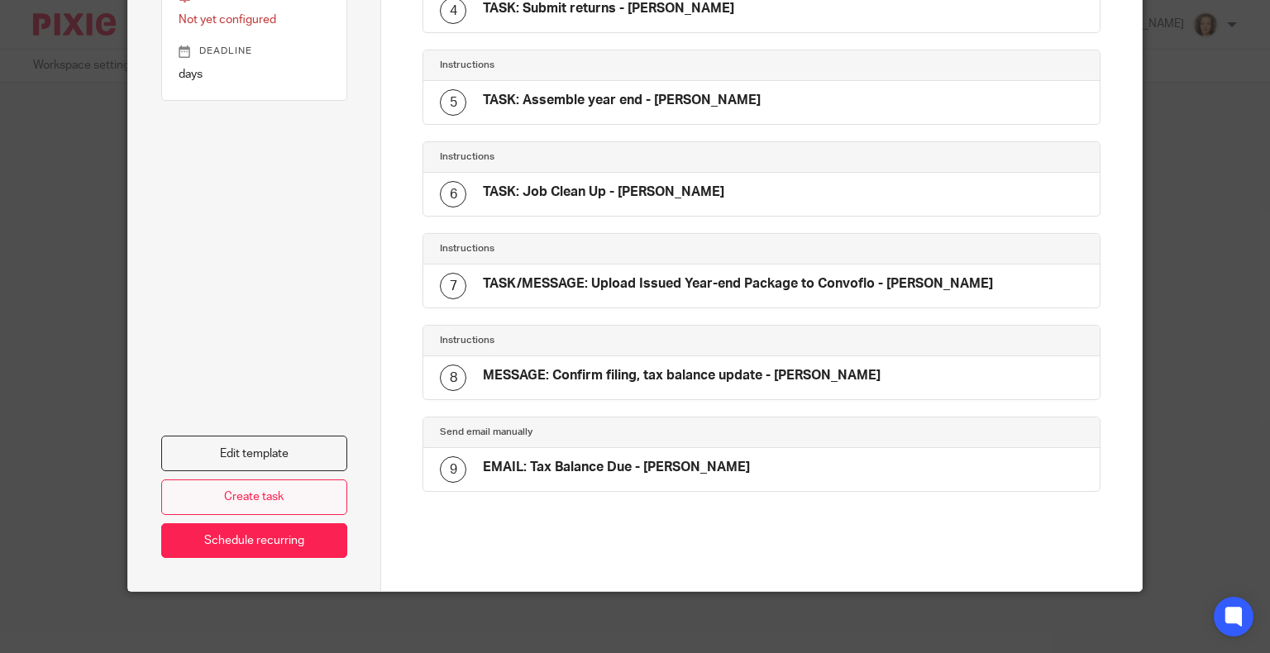
click at [316, 484] on link "Create task" at bounding box center [254, 497] width 187 height 36
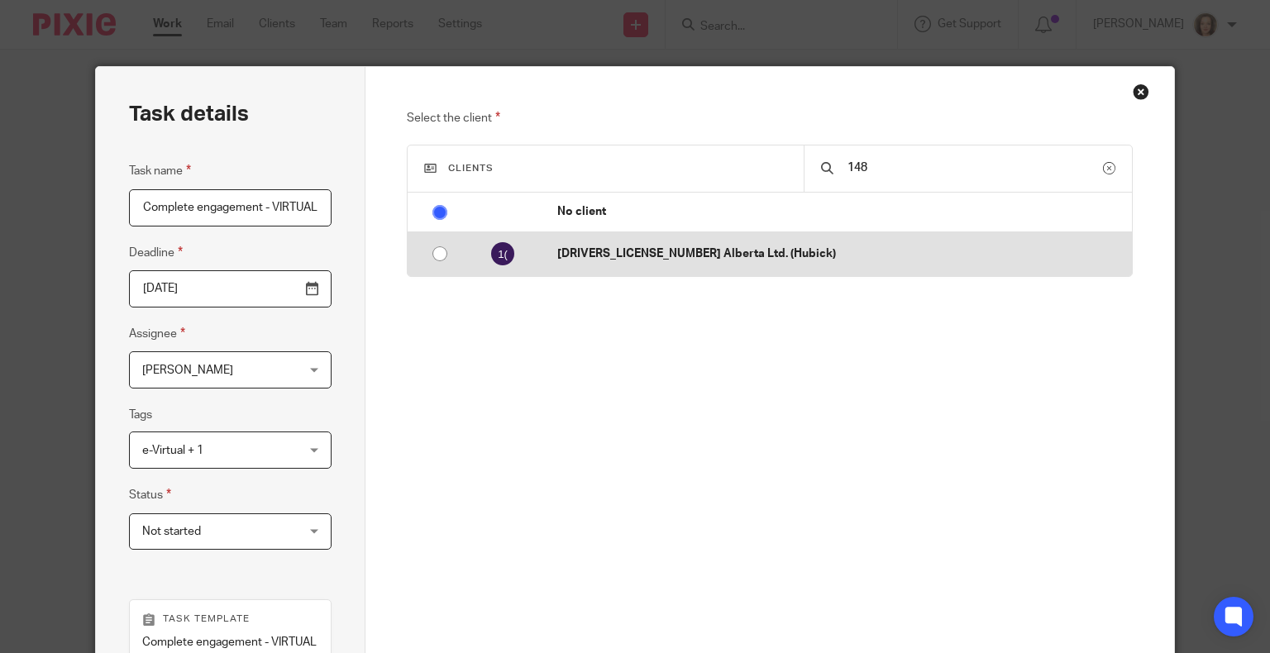
type input "148"
click at [751, 251] on p "[DRIVERS_LICENSE_NUMBER] Alberta Ltd. (Hubick)" at bounding box center [839, 253] width 565 height 17
radio input "false"
radio input "true"
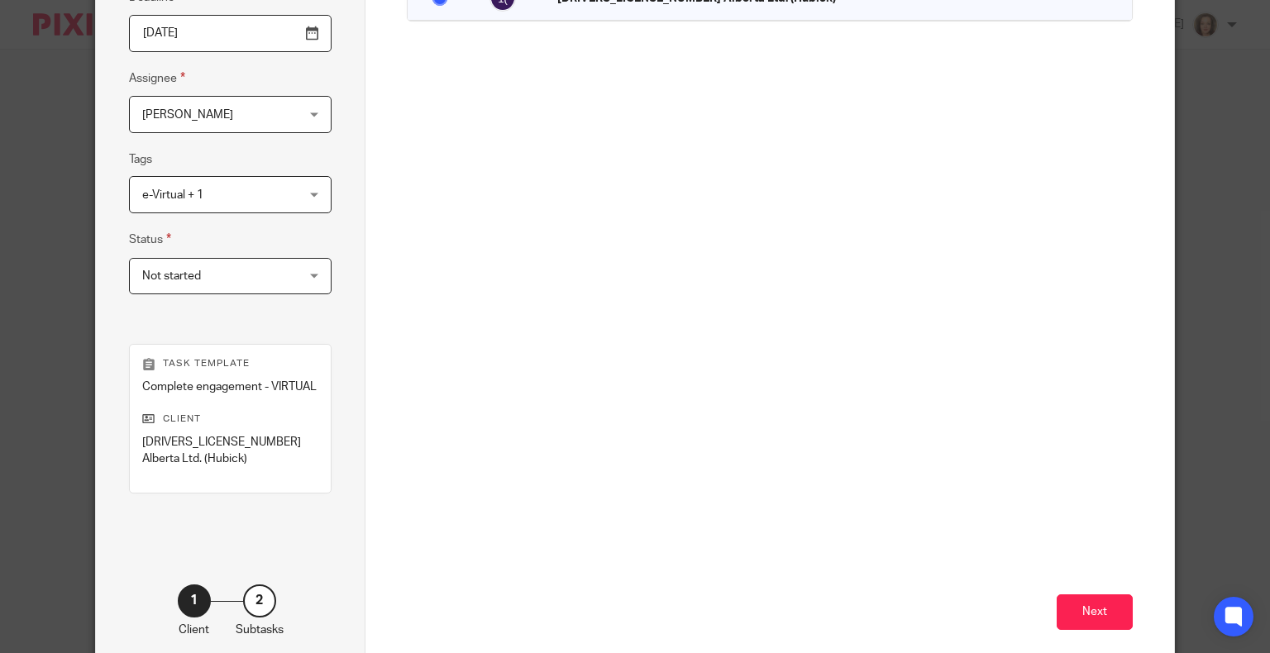
scroll to position [322, 0]
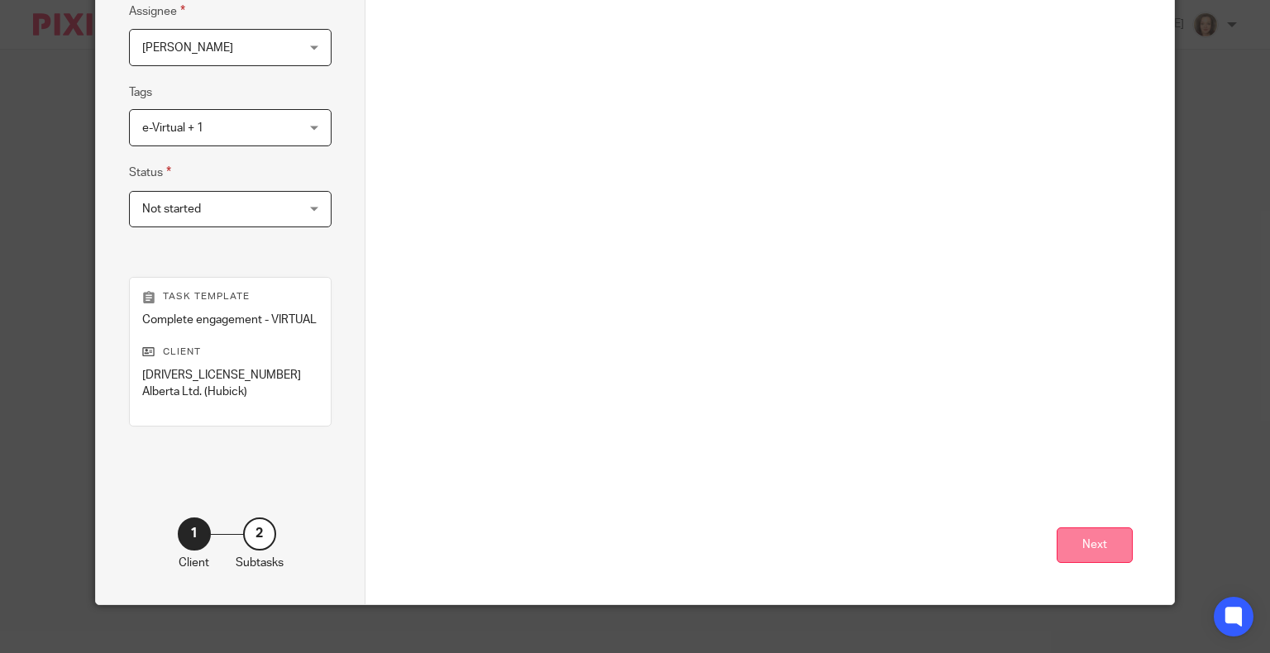
click at [1084, 528] on button "Next" at bounding box center [1094, 545] width 76 height 36
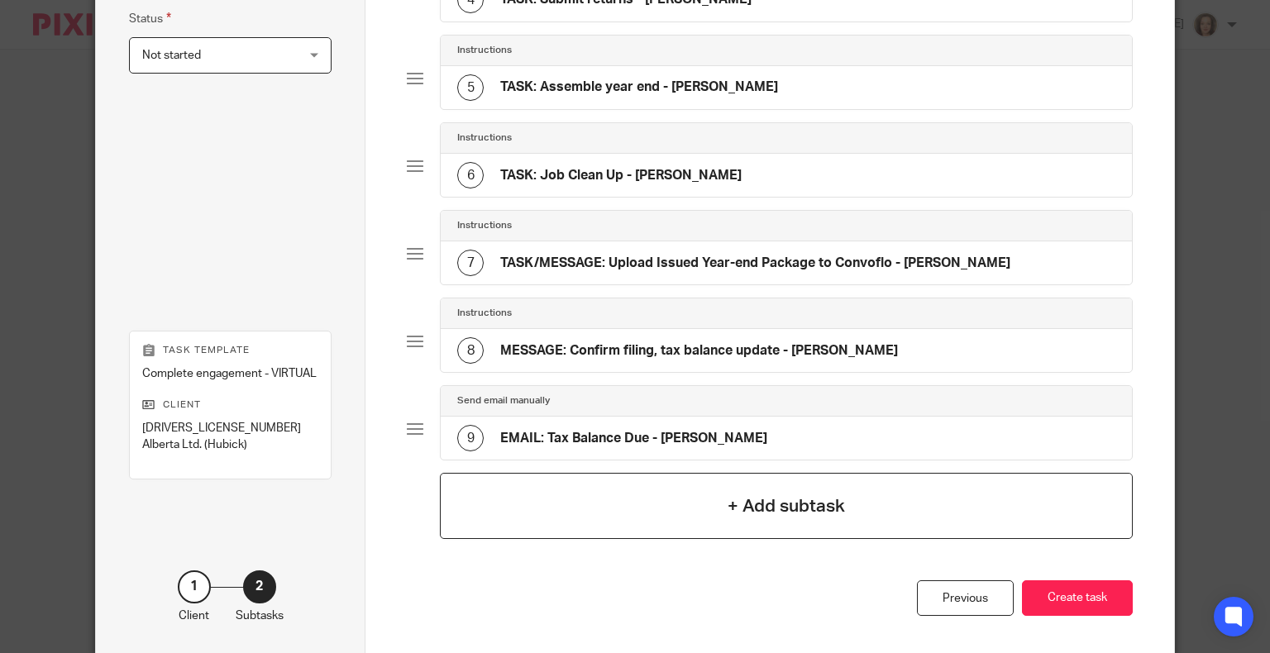
scroll to position [542, 0]
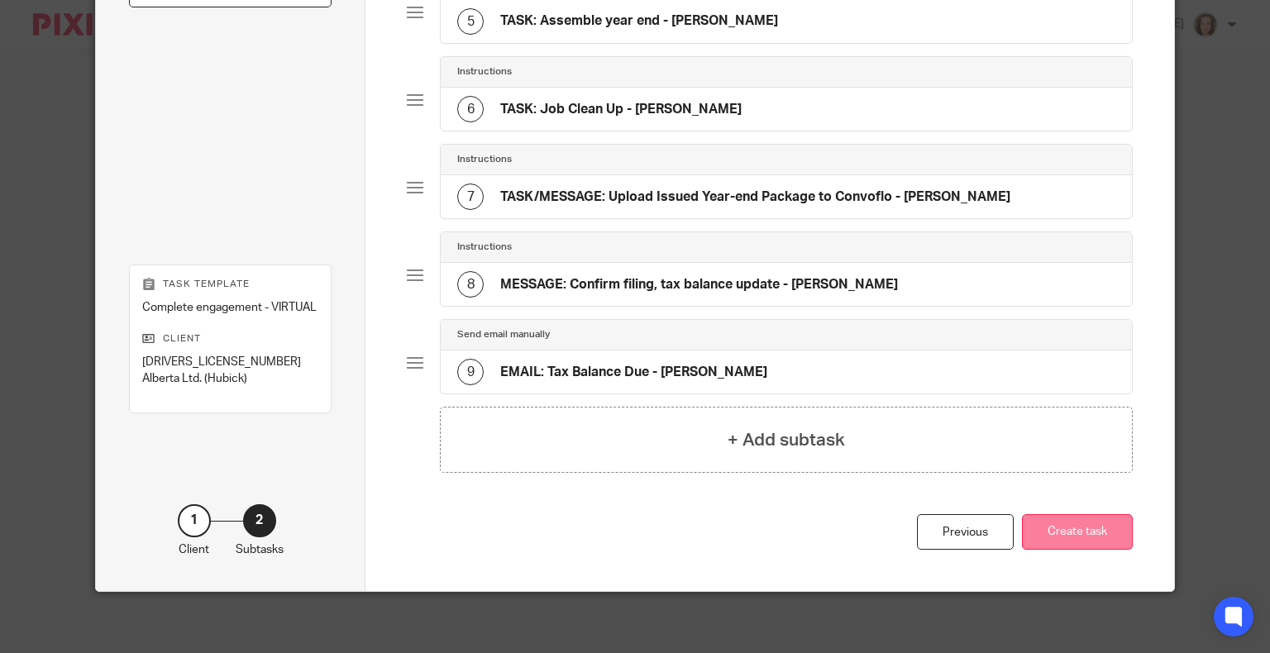
click at [1050, 525] on button "Create task" at bounding box center [1077, 532] width 111 height 36
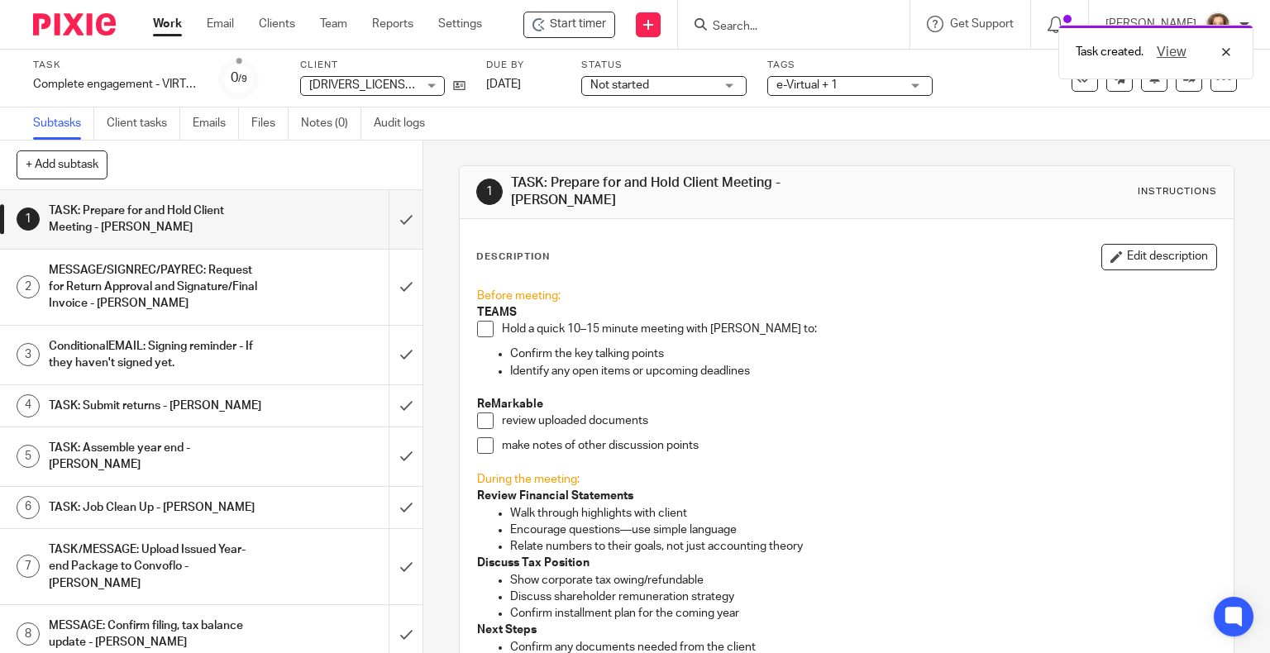
click at [479, 321] on span at bounding box center [485, 329] width 17 height 17
click at [478, 412] on span at bounding box center [485, 420] width 17 height 17
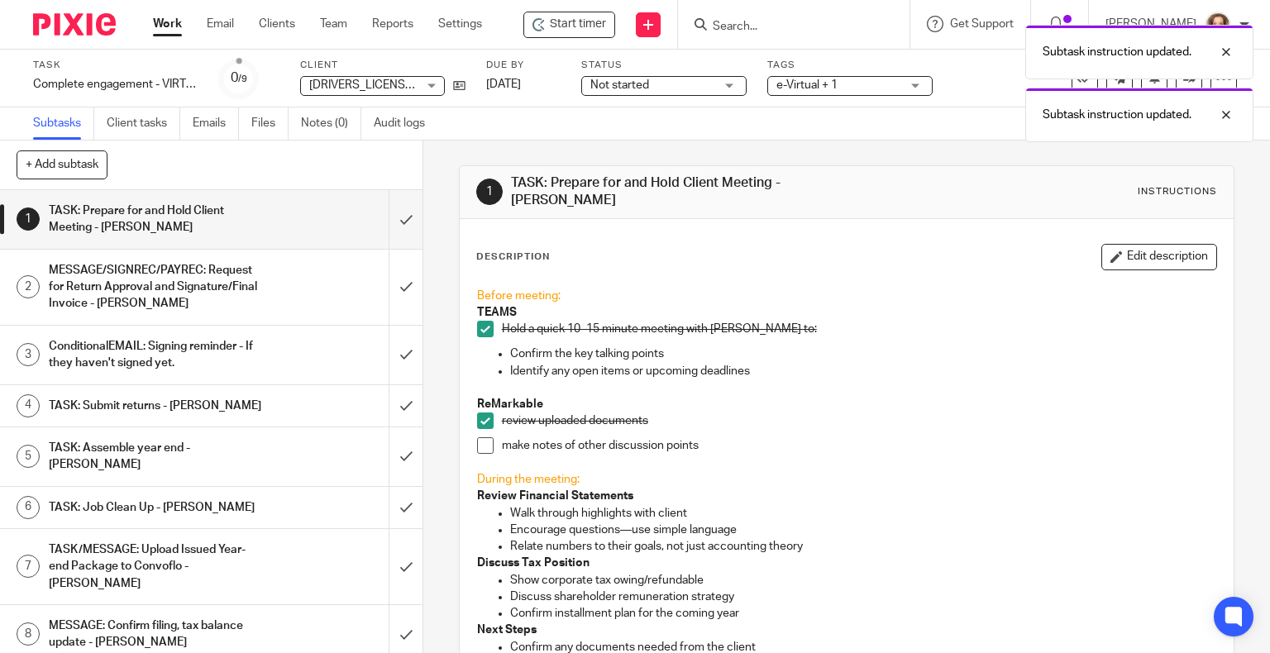
click at [481, 437] on span at bounding box center [485, 445] width 17 height 17
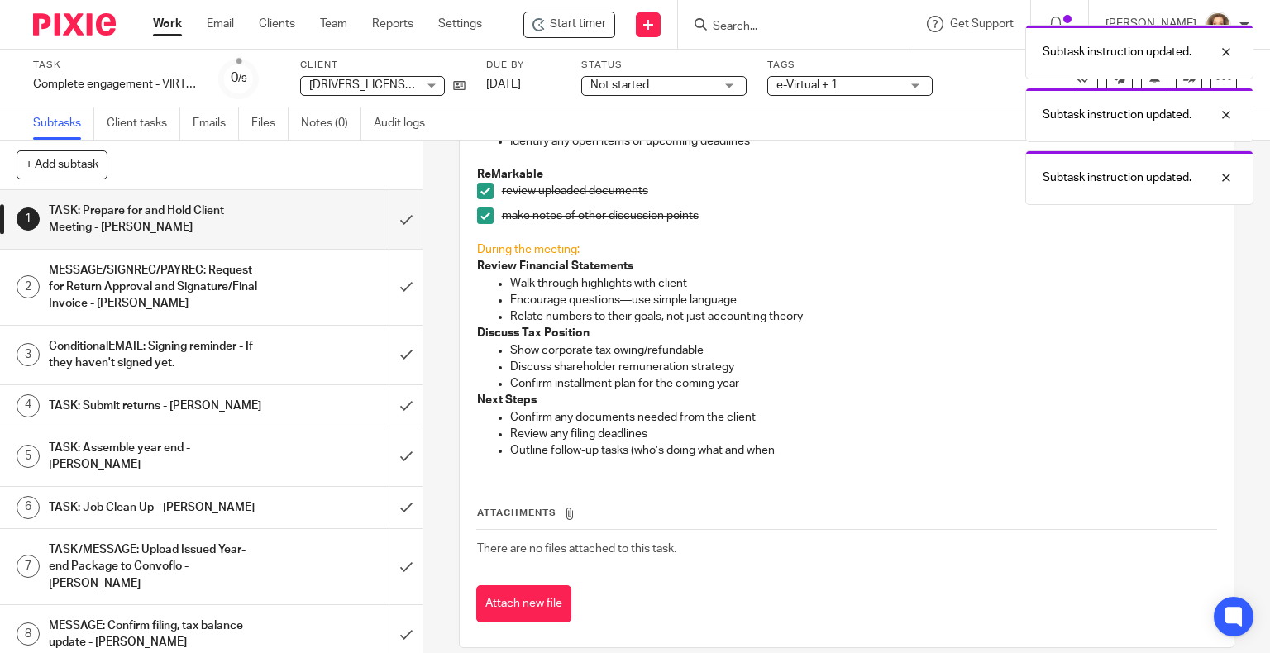
scroll to position [238, 0]
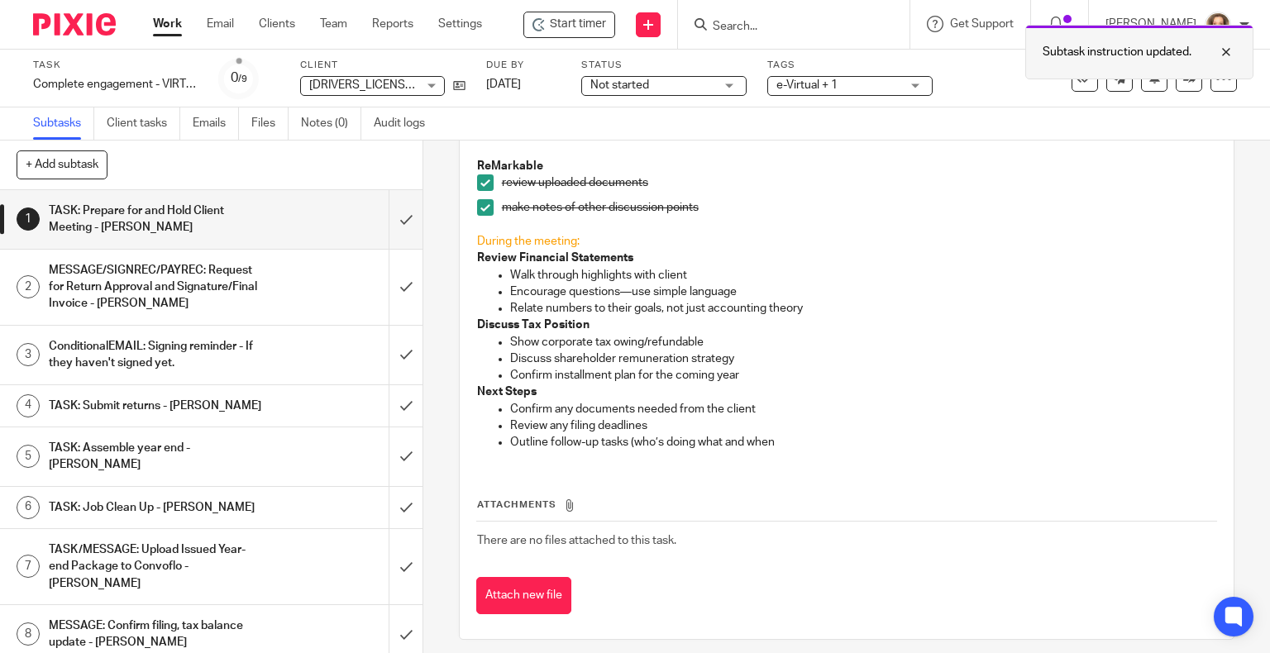
click at [1230, 50] on div at bounding box center [1213, 52] width 45 height 20
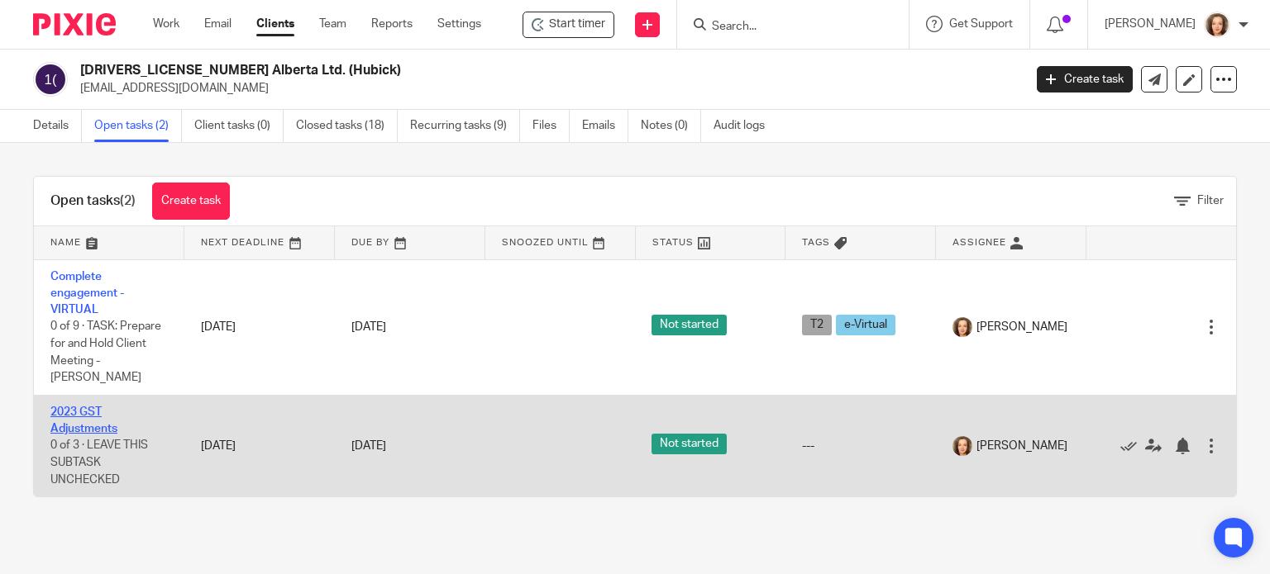
click at [88, 408] on link "2023 GST Adjustments" at bounding box center [83, 421] width 67 height 28
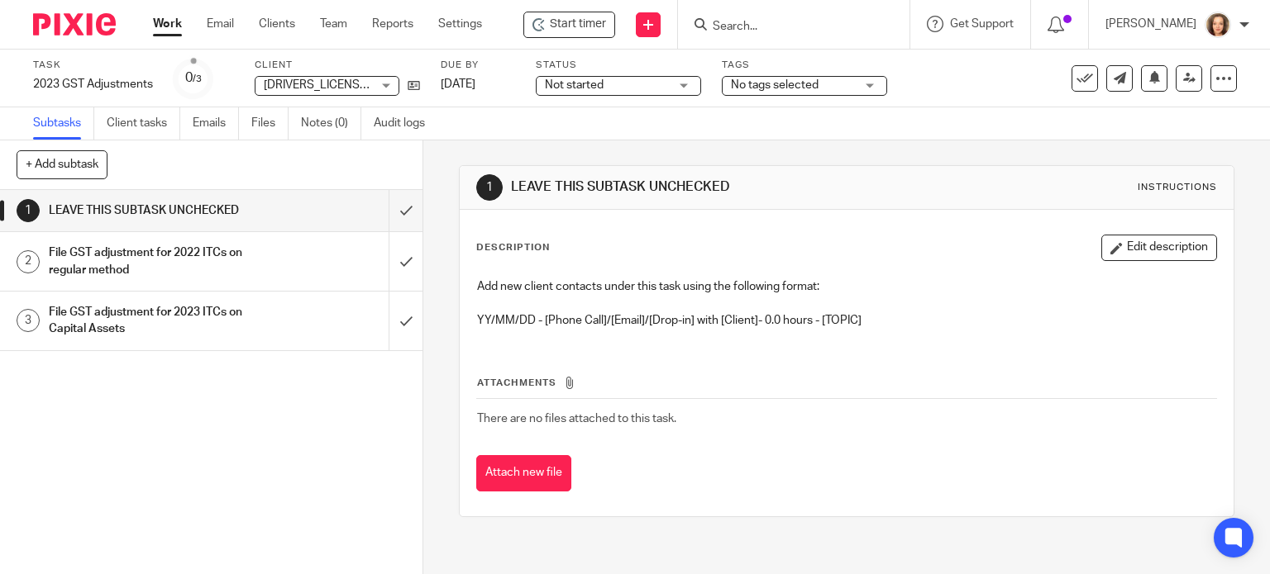
click at [195, 277] on h1 "File GST adjustment for 2022 ITCs on regular method" at bounding box center [157, 262] width 216 height 42
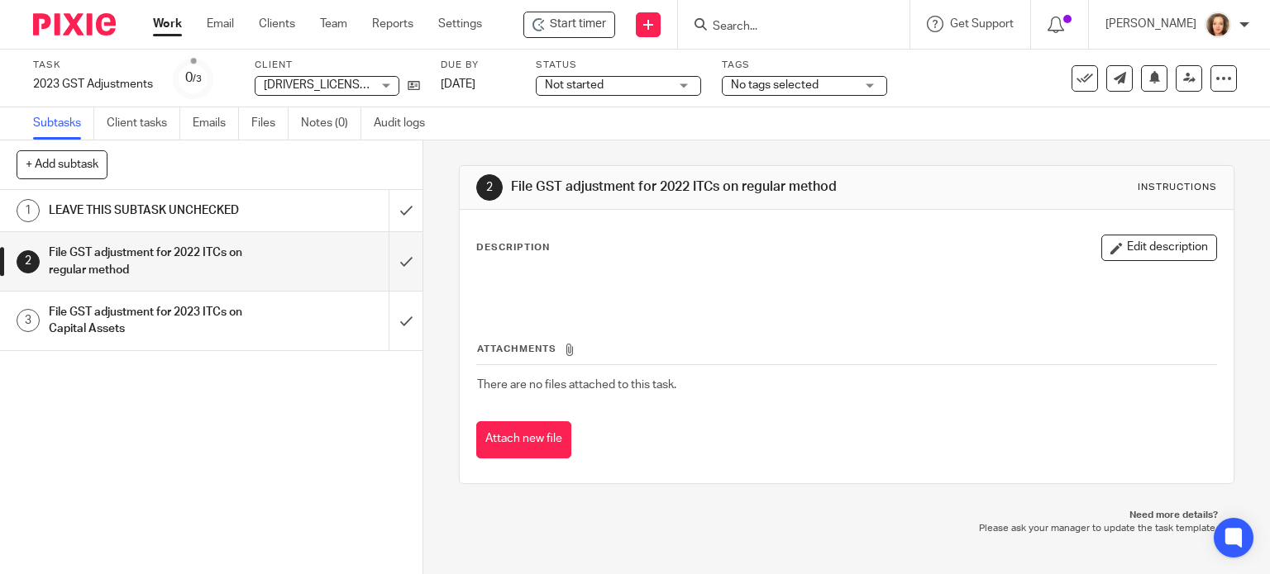
click at [224, 269] on h1 "File GST adjustment for 2022 ITCs on regular method" at bounding box center [157, 262] width 216 height 42
click at [1215, 74] on icon at bounding box center [1223, 78] width 17 height 17
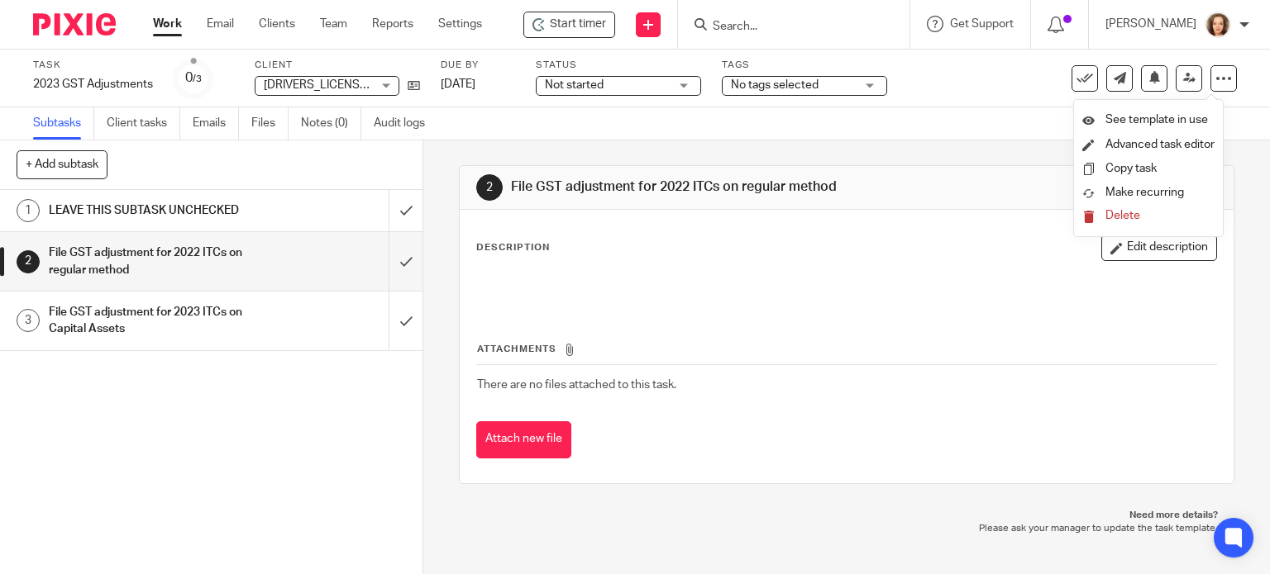
click at [1117, 217] on span "Delete" at bounding box center [1122, 216] width 35 height 12
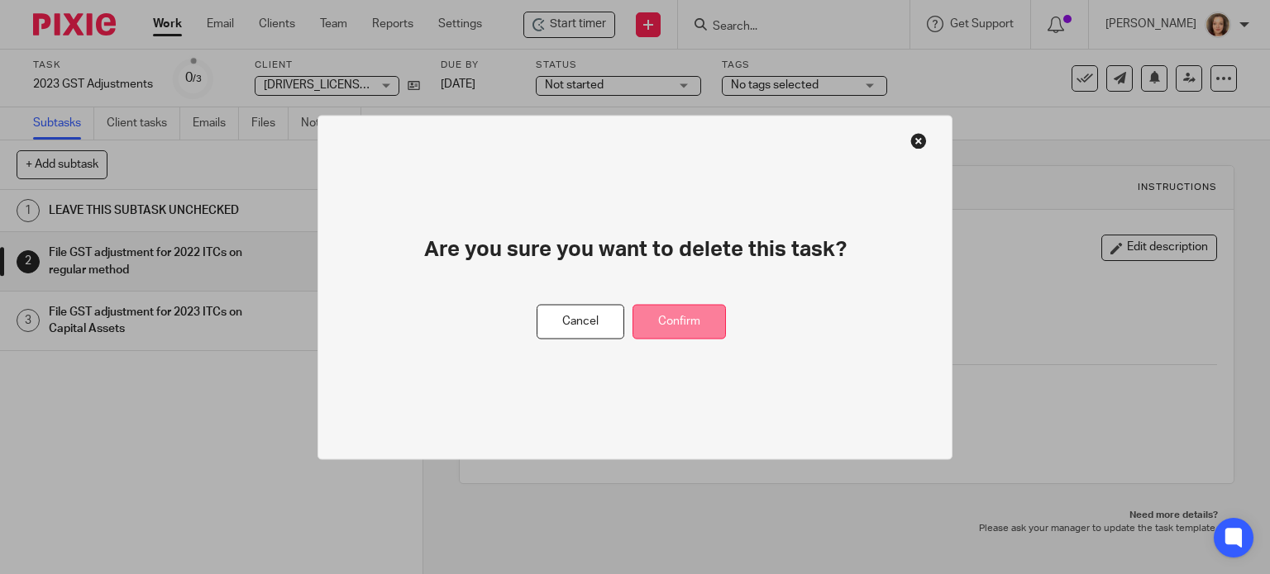
click at [699, 323] on button "Confirm" at bounding box center [678, 322] width 93 height 36
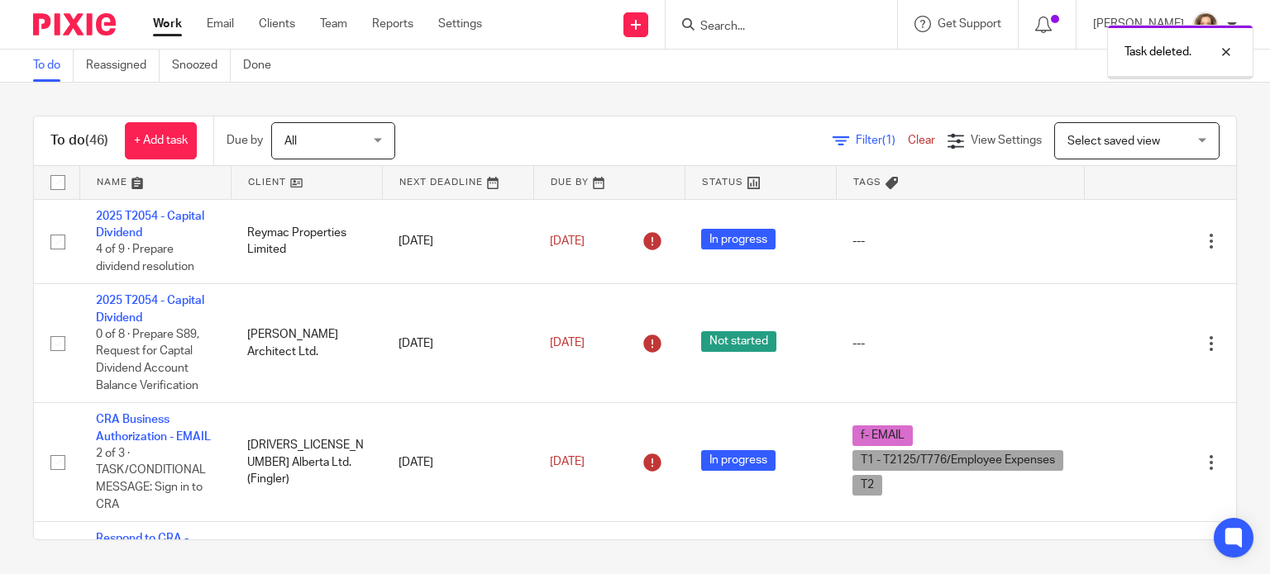
click at [671, 118] on div "To do (46) + Add task Due by All All [DATE] [DATE] This week Next week This mon…" at bounding box center [635, 142] width 1202 height 50
